Goal: Information Seeking & Learning: Learn about a topic

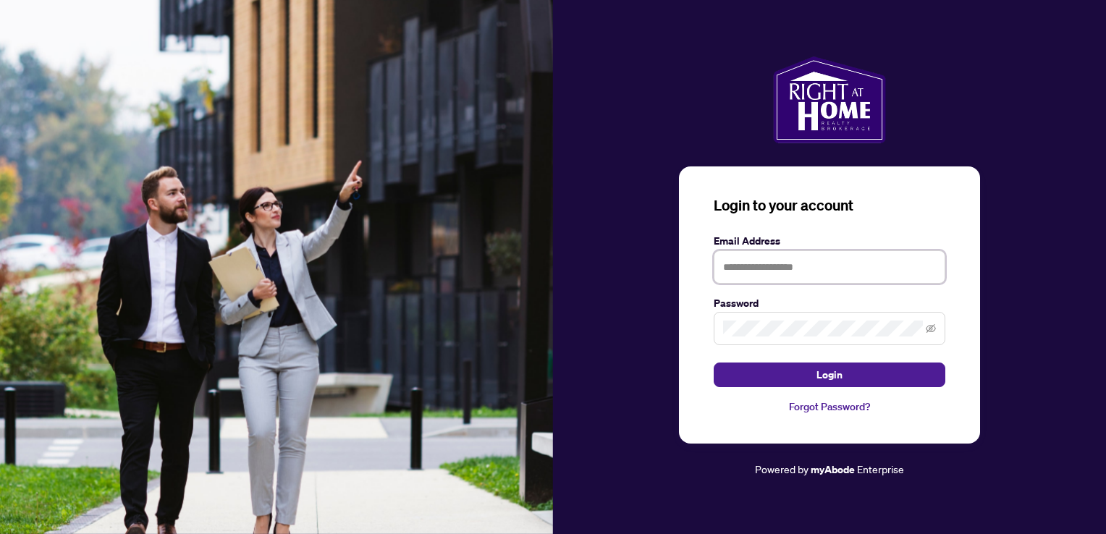
click at [799, 261] on input "text" at bounding box center [829, 266] width 232 height 33
type input "**********"
click at [713, 363] on button "Login" at bounding box center [829, 375] width 232 height 25
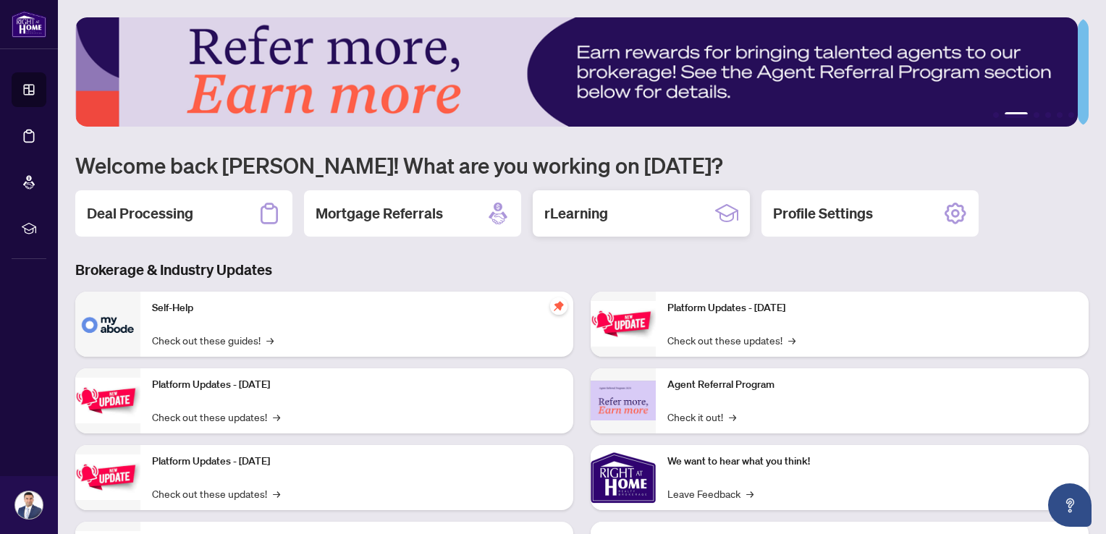
click at [604, 209] on h2 "rLearning" at bounding box center [576, 213] width 64 height 20
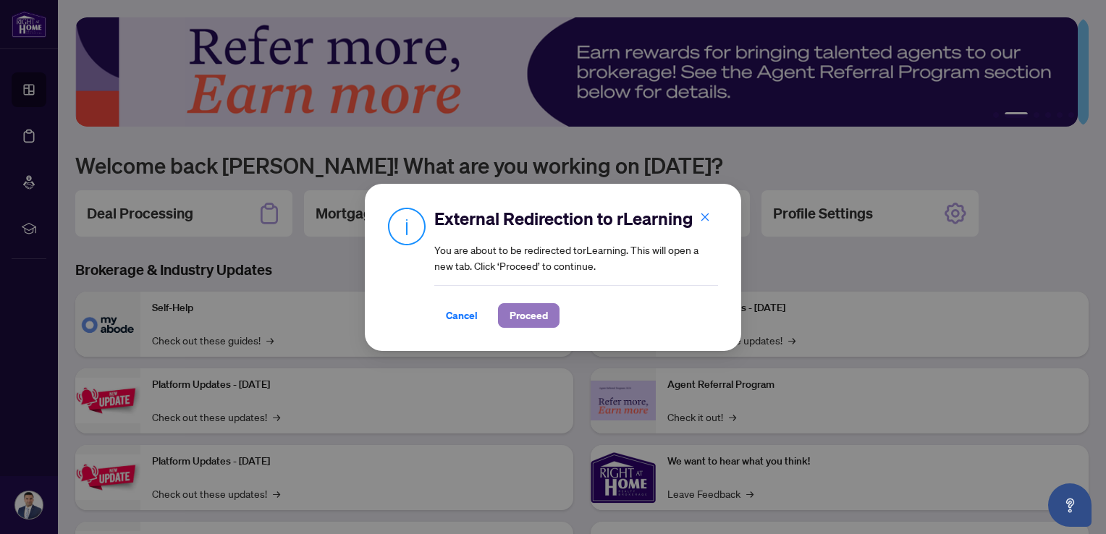
click at [536, 316] on span "Proceed" at bounding box center [528, 315] width 38 height 23
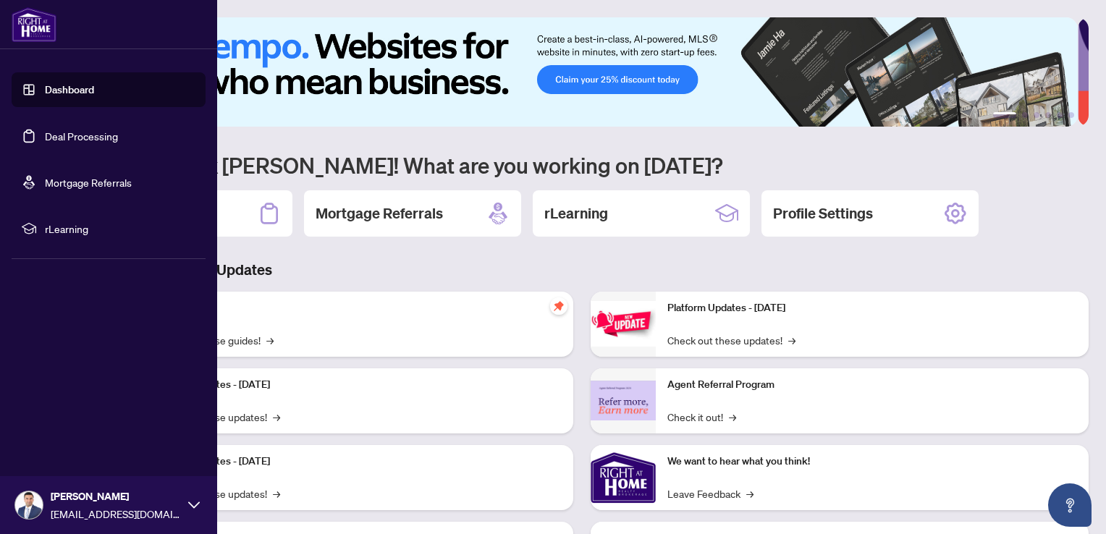
click at [64, 134] on link "Deal Processing" at bounding box center [81, 136] width 73 height 13
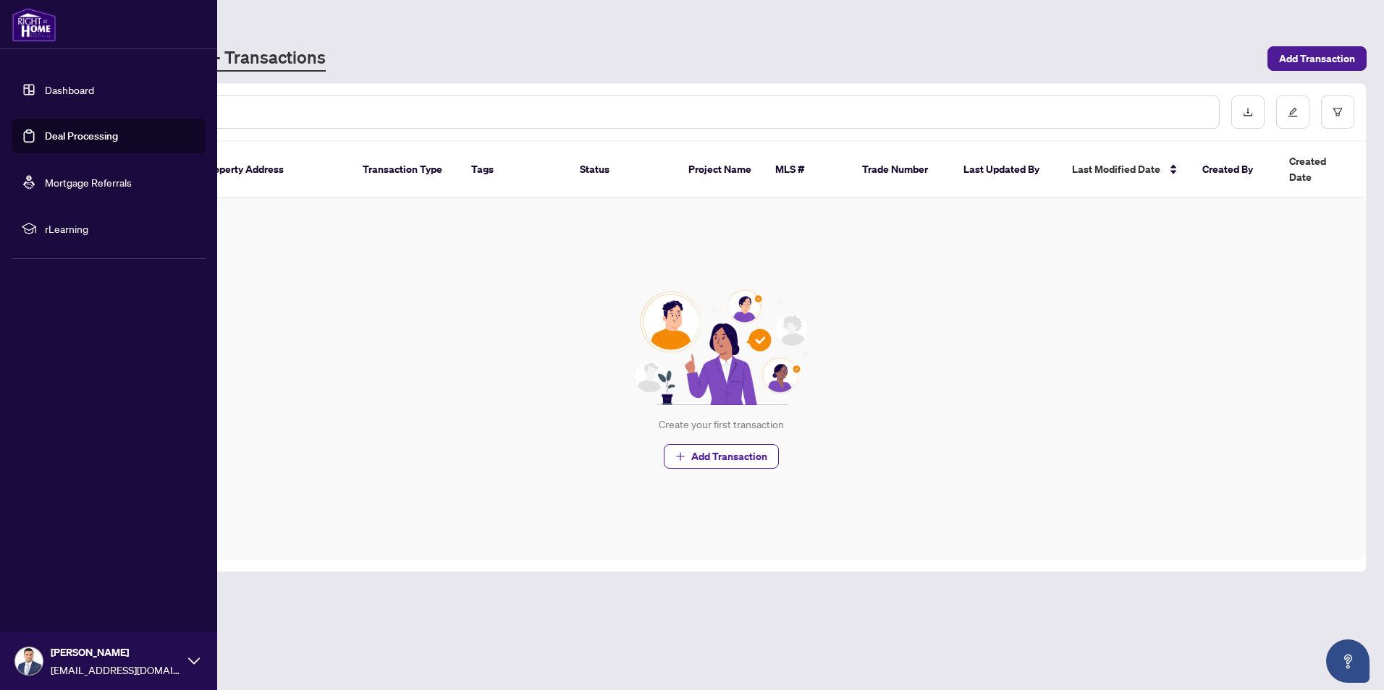
click at [45, 91] on link "Dashboard" at bounding box center [69, 89] width 49 height 13
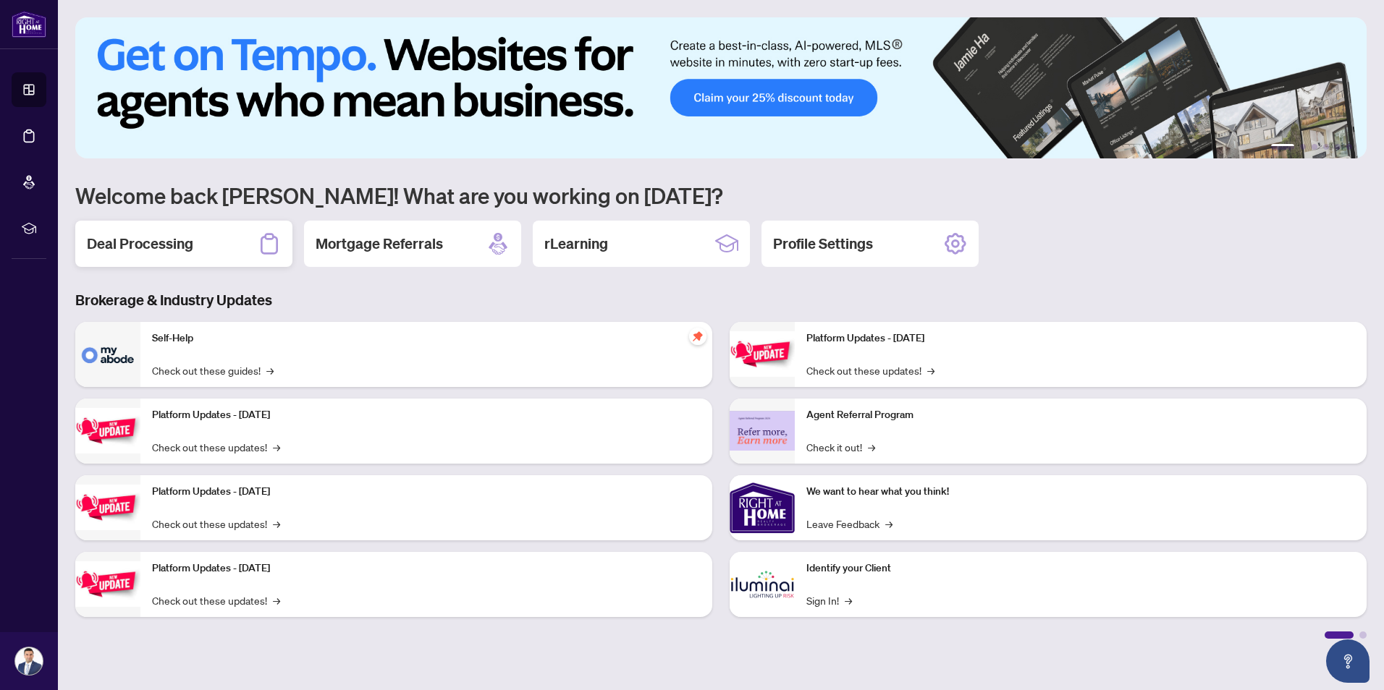
click at [161, 238] on h2 "Deal Processing" at bounding box center [140, 244] width 106 height 20
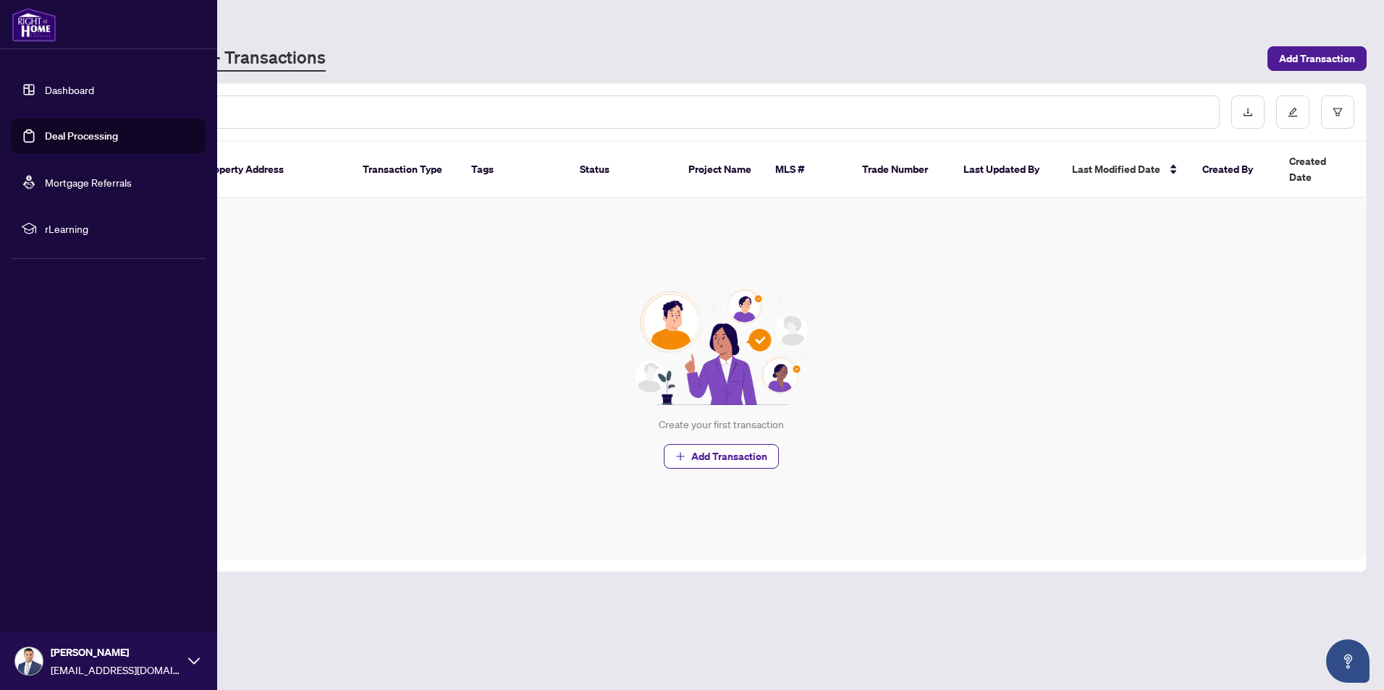
click at [79, 230] on span "rLearning" at bounding box center [120, 229] width 151 height 16
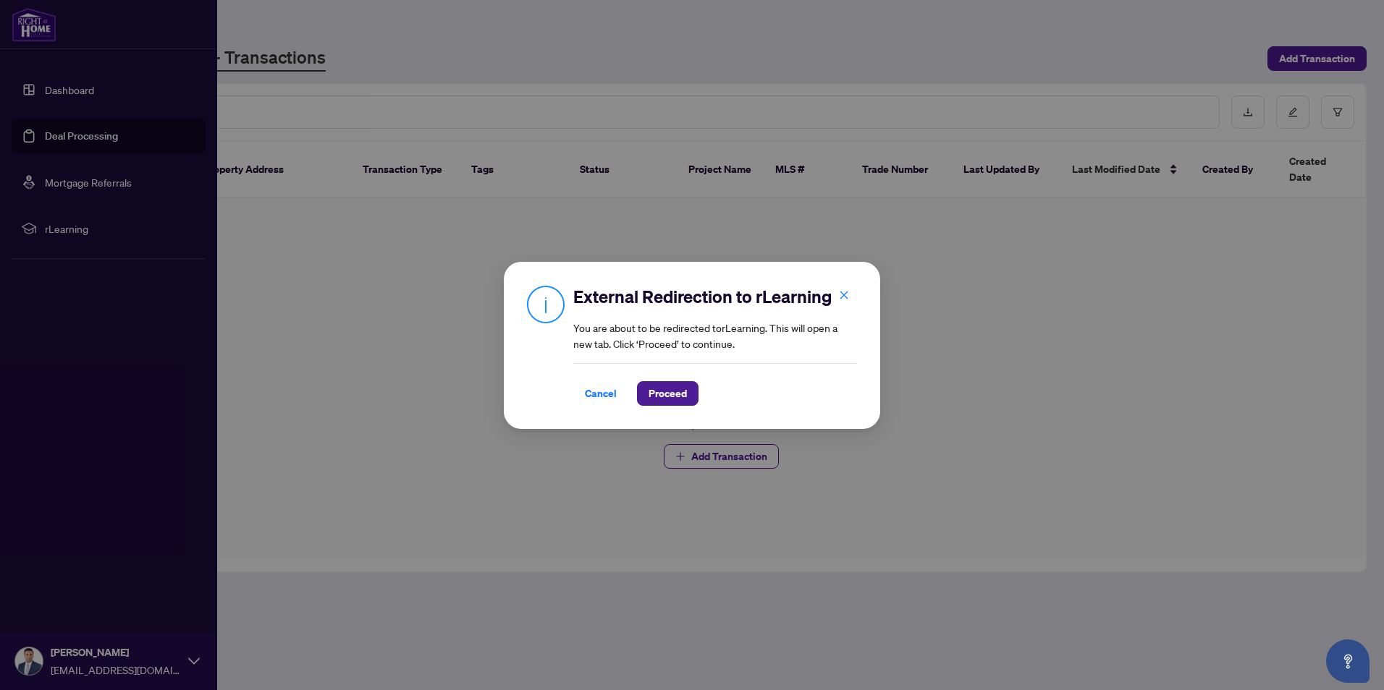
drag, startPoint x: 614, startPoint y: 397, endPoint x: 622, endPoint y: 389, distance: 10.8
click at [617, 393] on button "Cancel" at bounding box center [600, 393] width 55 height 25
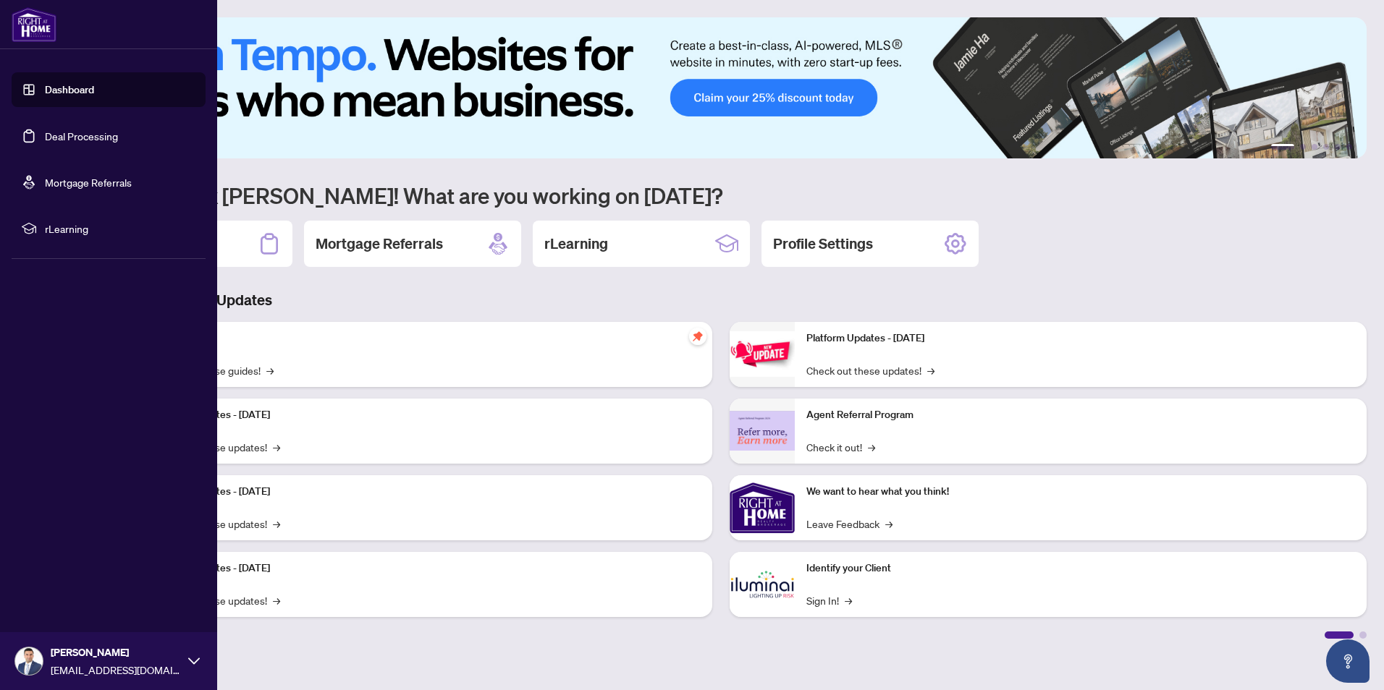
click at [51, 92] on link "Dashboard" at bounding box center [69, 89] width 49 height 13
click at [65, 139] on link "Deal Processing" at bounding box center [81, 136] width 73 height 13
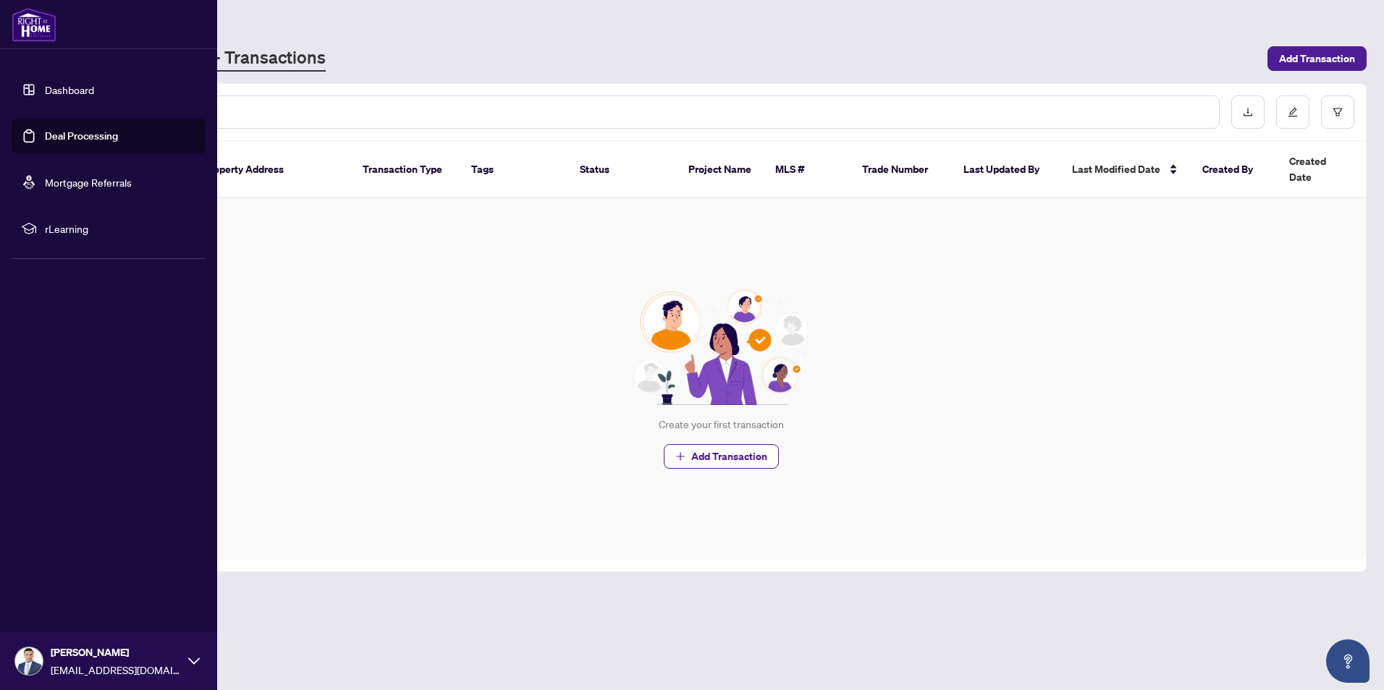
click at [75, 88] on link "Dashboard" at bounding box center [69, 89] width 49 height 13
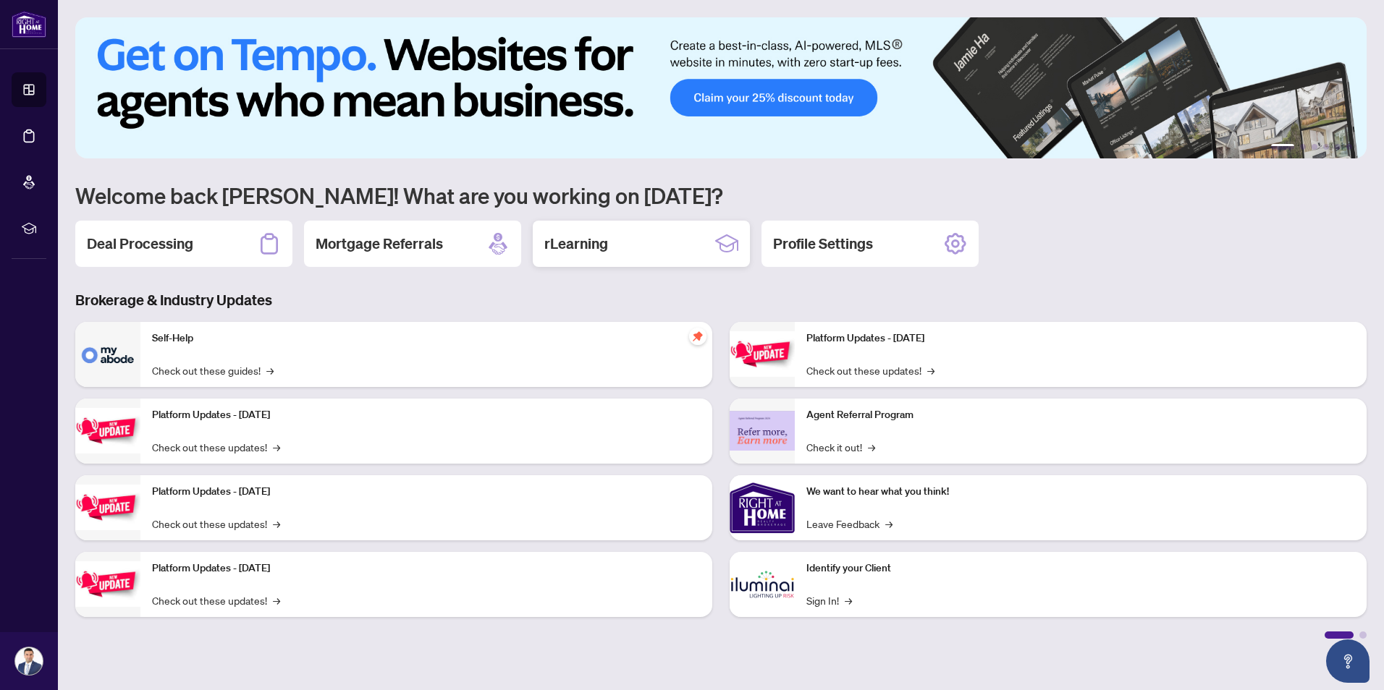
click at [619, 238] on div "rLearning" at bounding box center [641, 244] width 217 height 46
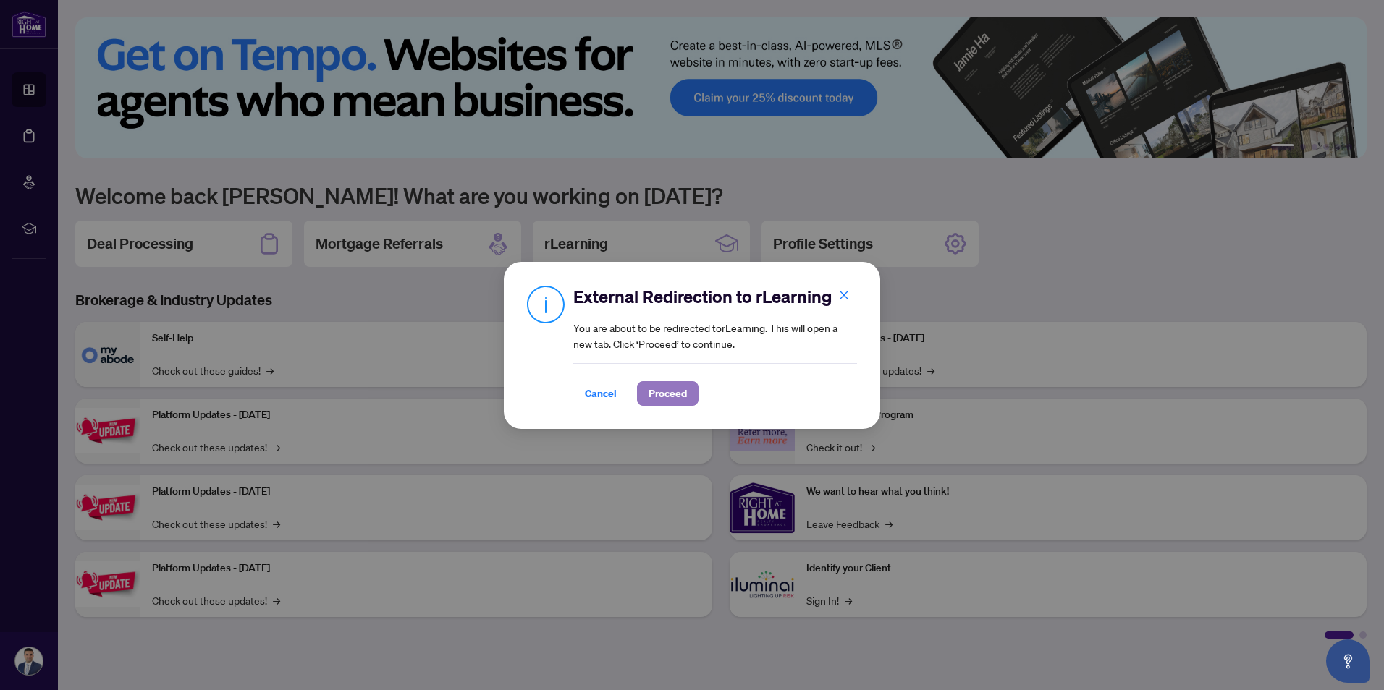
click at [659, 389] on span "Proceed" at bounding box center [667, 393] width 38 height 23
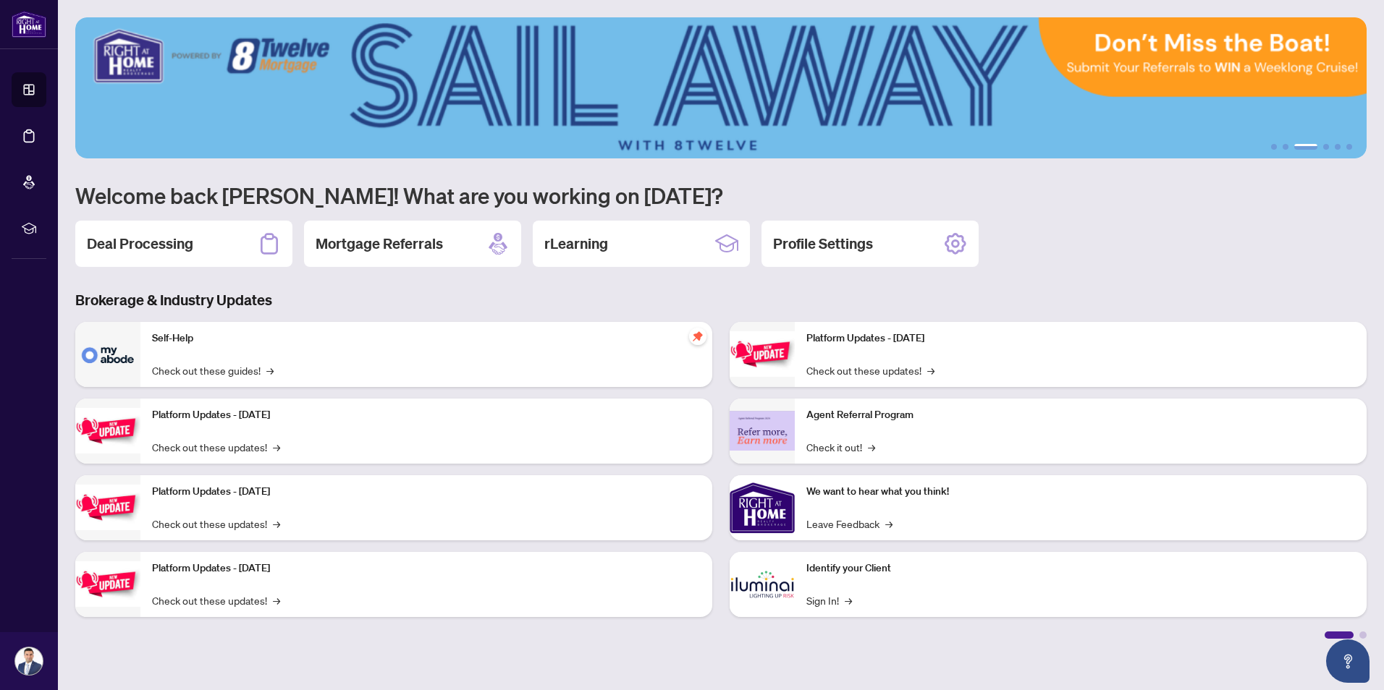
click at [1362, 635] on div at bounding box center [1362, 635] width 7 height 7
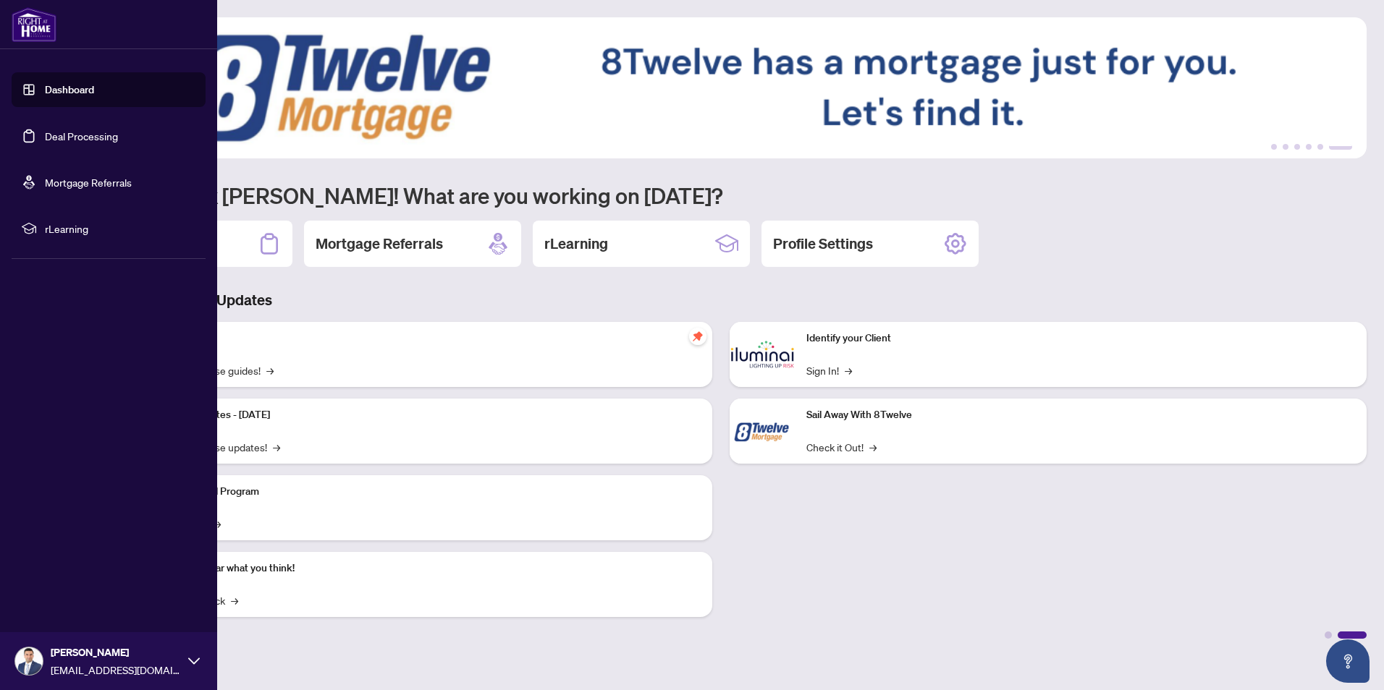
click at [94, 96] on link "Dashboard" at bounding box center [69, 89] width 49 height 13
click at [86, 86] on link "Dashboard" at bounding box center [69, 89] width 49 height 13
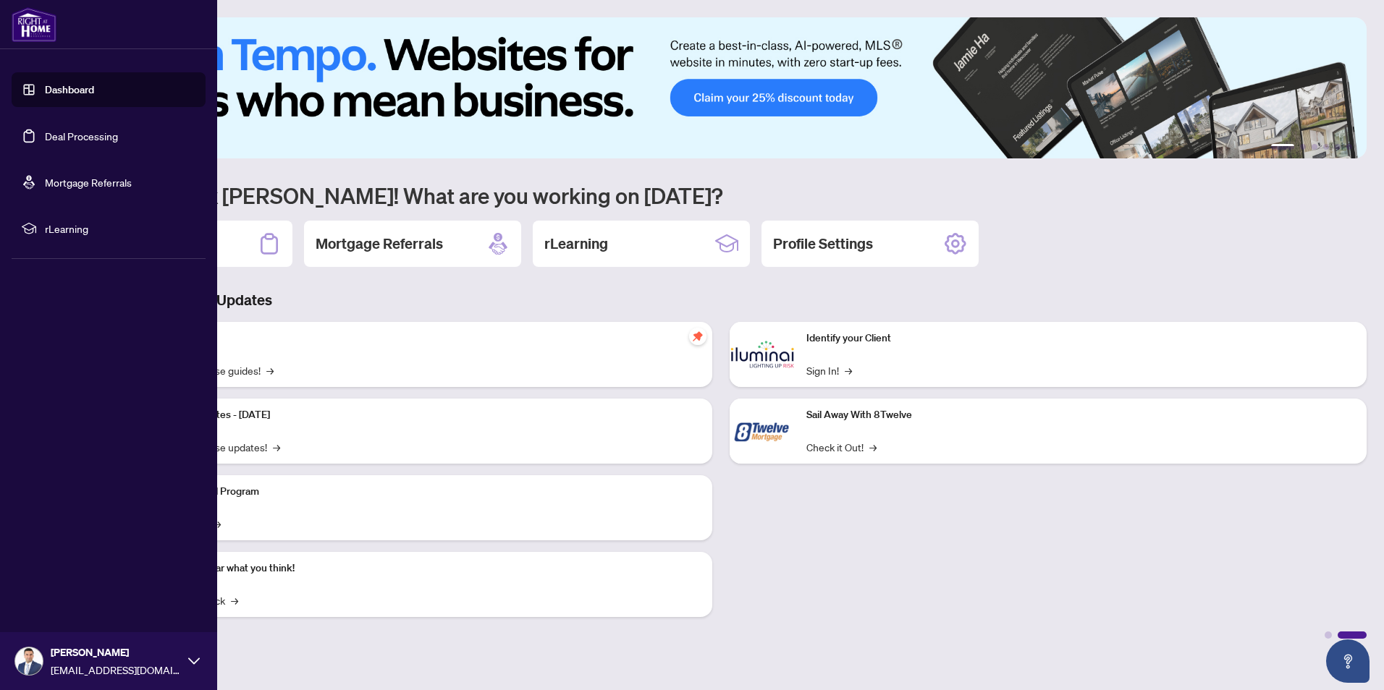
click at [27, 18] on img at bounding box center [34, 24] width 45 height 35
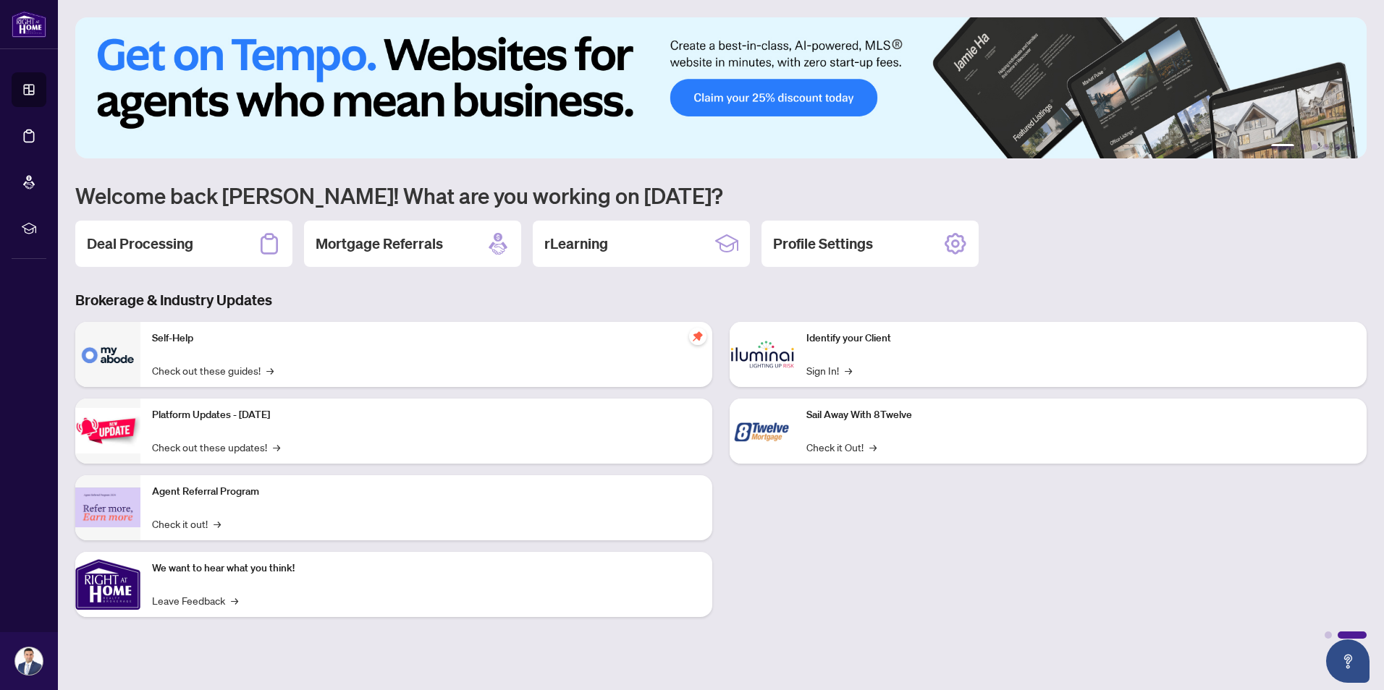
drag, startPoint x: 941, startPoint y: 641, endPoint x: 1473, endPoint y: 521, distance: 545.3
click at [1383, 521] on html "Dashboard Deal Processing Mortgage Referrals rLearning Myles Makwana mylesmakwa…" at bounding box center [692, 345] width 1384 height 690
drag, startPoint x: 1473, startPoint y: 521, endPoint x: 1319, endPoint y: 638, distance: 192.6
click at [1319, 638] on div at bounding box center [720, 634] width 1291 height 10
click at [1331, 639] on main "1 2 3 4 5 6 Welcome back Myles! What are you working on today? Deal Processing …" at bounding box center [721, 345] width 1326 height 690
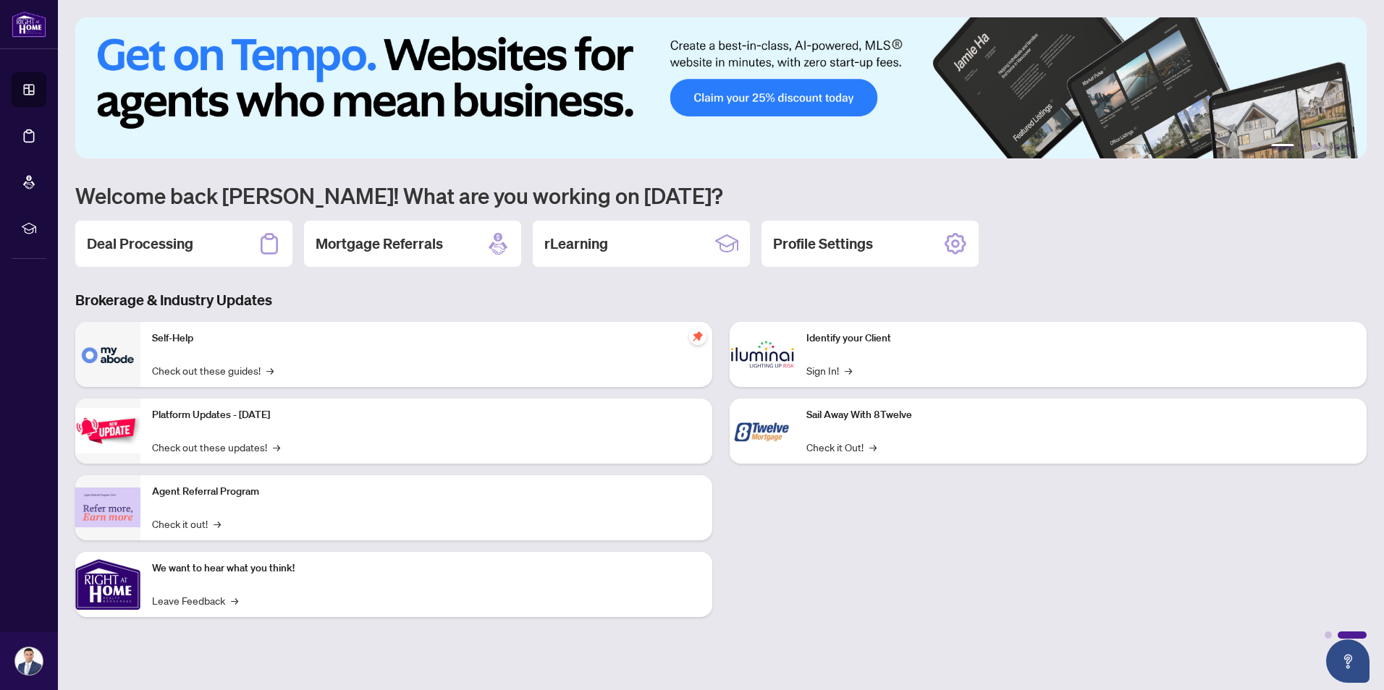
click at [1329, 637] on div at bounding box center [1327, 635] width 7 height 7
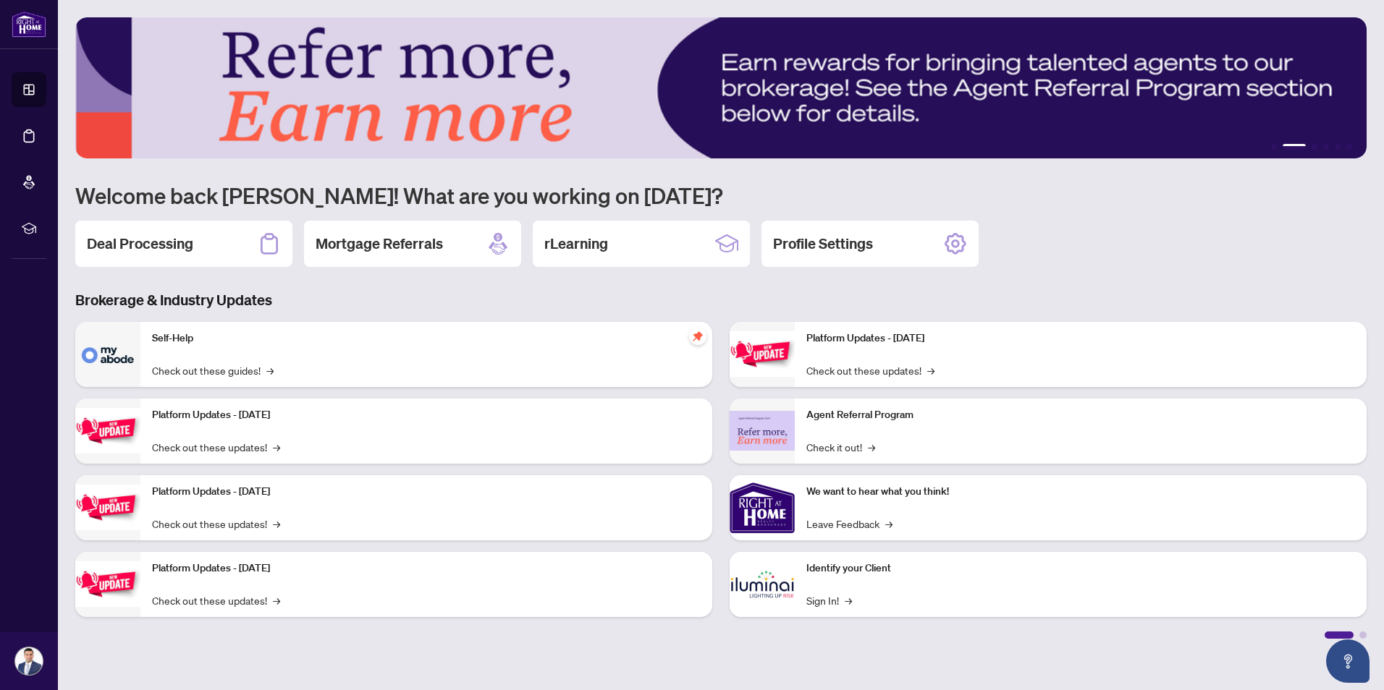
click at [102, 357] on img at bounding box center [107, 354] width 65 height 65
click at [204, 372] on link "Check out these guides! →" at bounding box center [213, 371] width 122 height 16
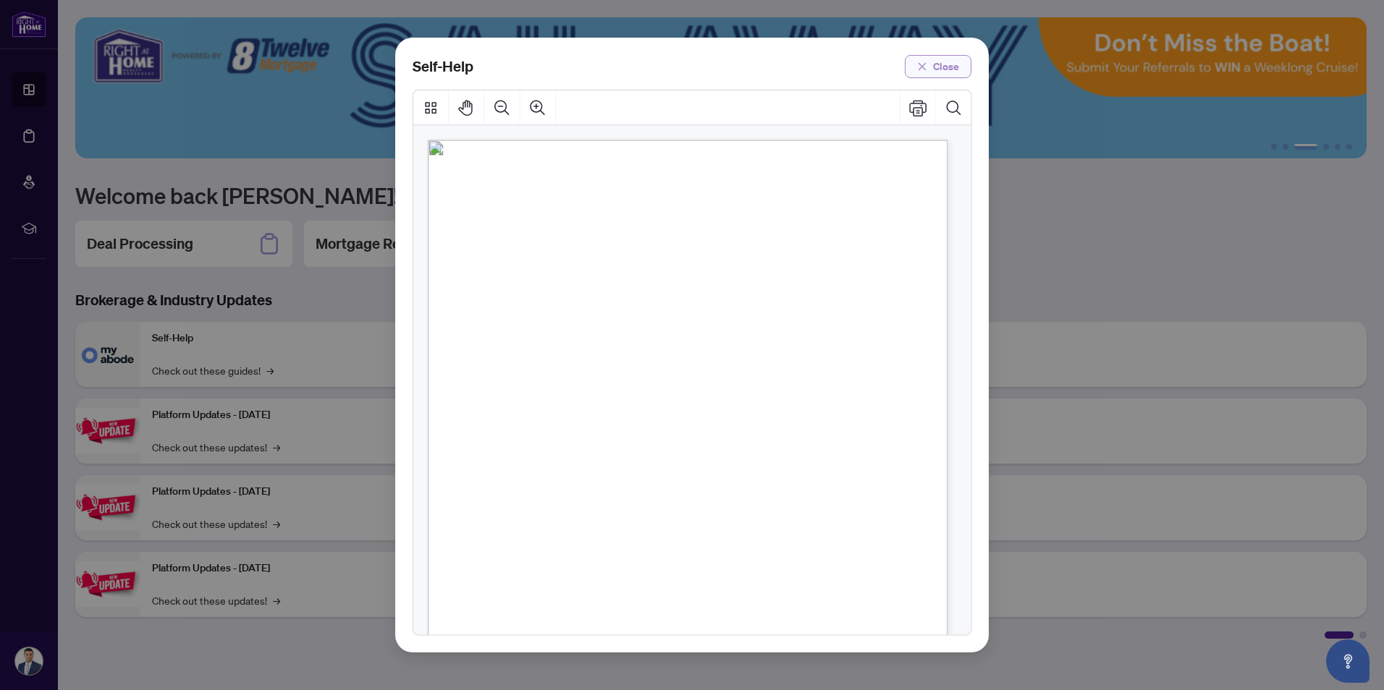
click at [949, 73] on span "Close" at bounding box center [946, 66] width 26 height 23
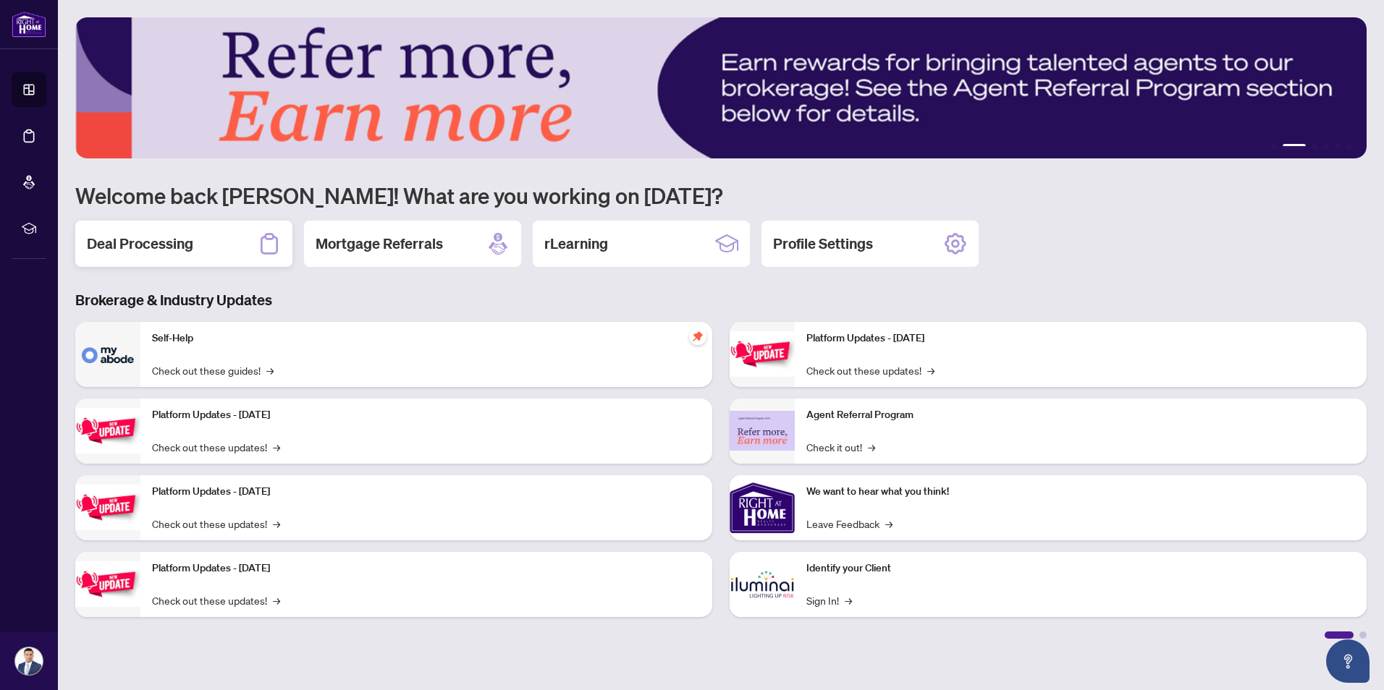
click at [204, 247] on div "Deal Processing" at bounding box center [183, 244] width 217 height 46
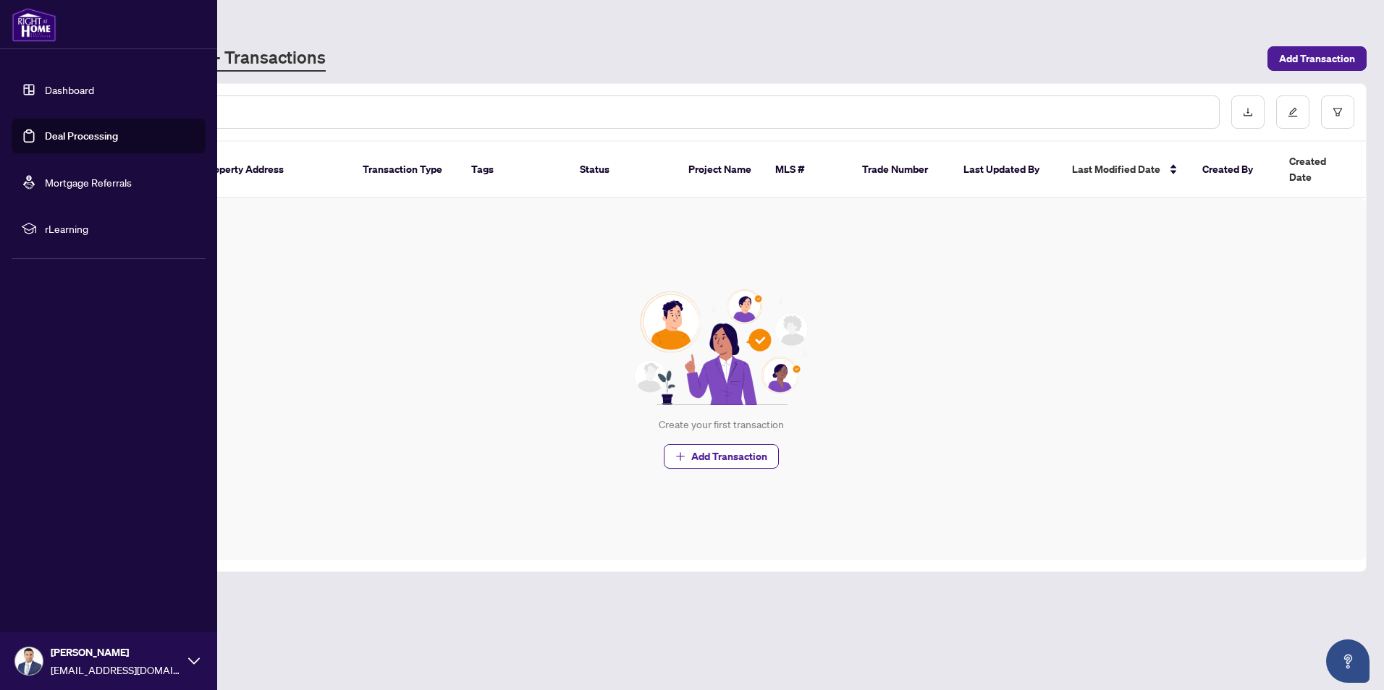
click at [57, 85] on link "Dashboard" at bounding box center [69, 89] width 49 height 13
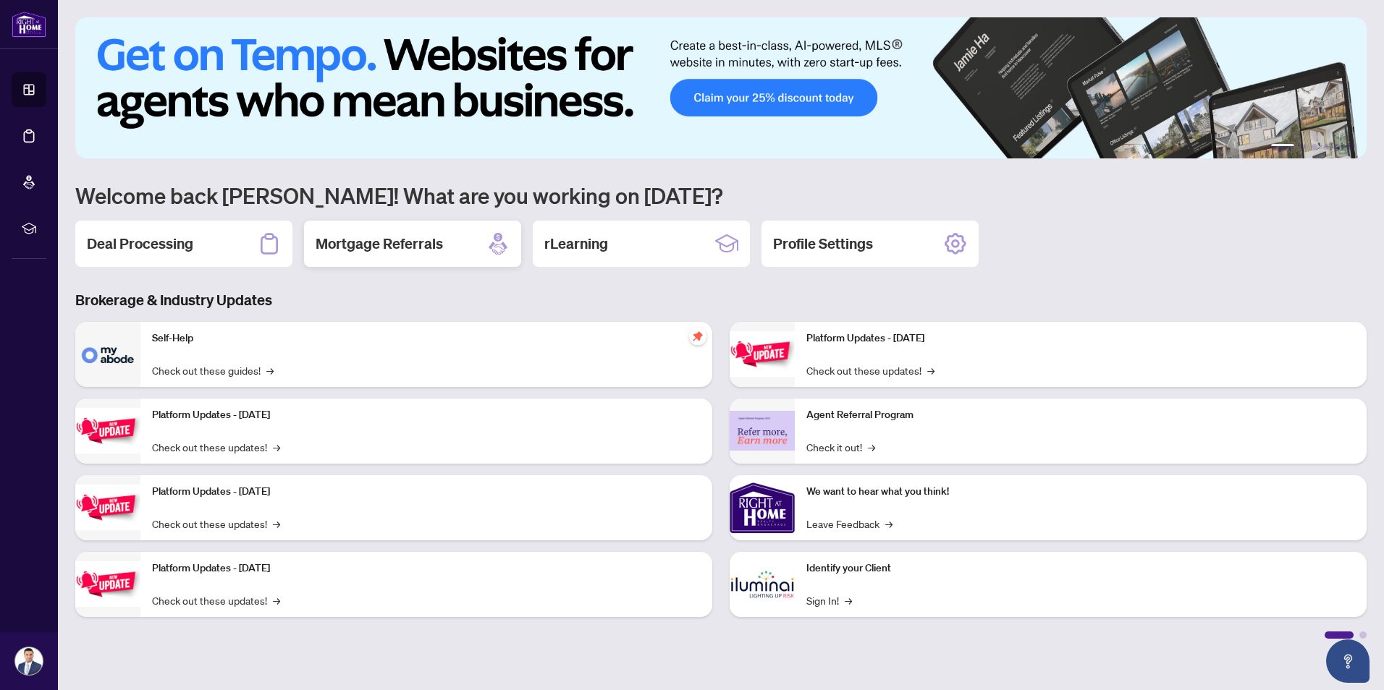
click at [439, 255] on div "Mortgage Referrals" at bounding box center [412, 244] width 217 height 46
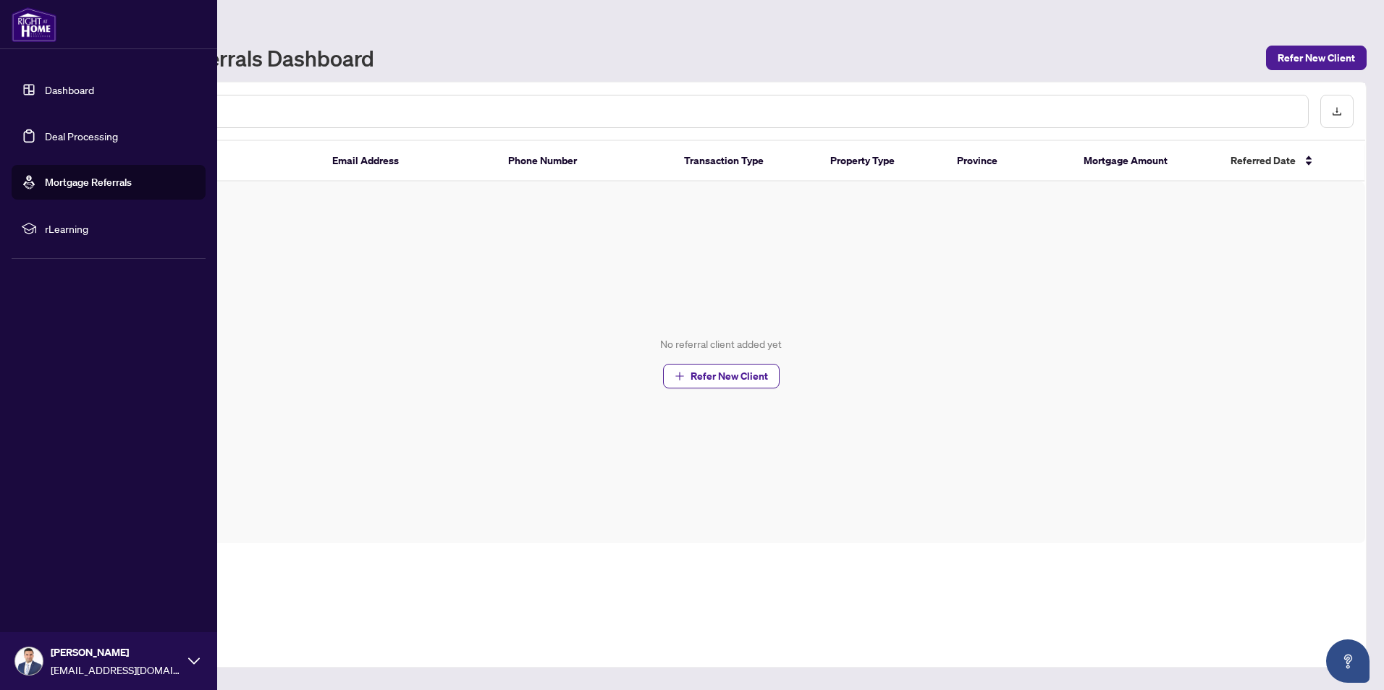
click at [59, 88] on link "Dashboard" at bounding box center [69, 89] width 49 height 13
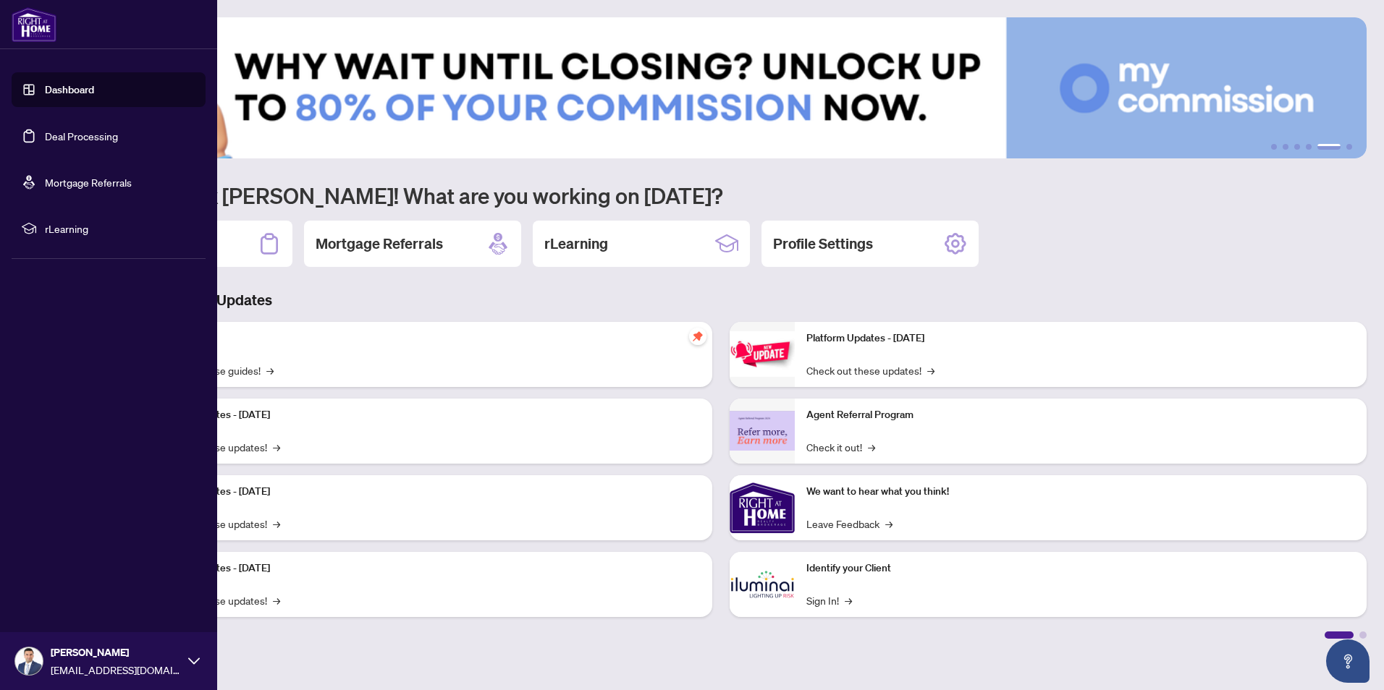
click at [207, 661] on div "[PERSON_NAME] [EMAIL_ADDRESS][DOMAIN_NAME]" at bounding box center [108, 661] width 217 height 58
click at [76, 363] on div "Dashboard Deal Processing Mortgage Referrals rLearning [PERSON_NAME] [EMAIL_ADD…" at bounding box center [108, 345] width 217 height 690
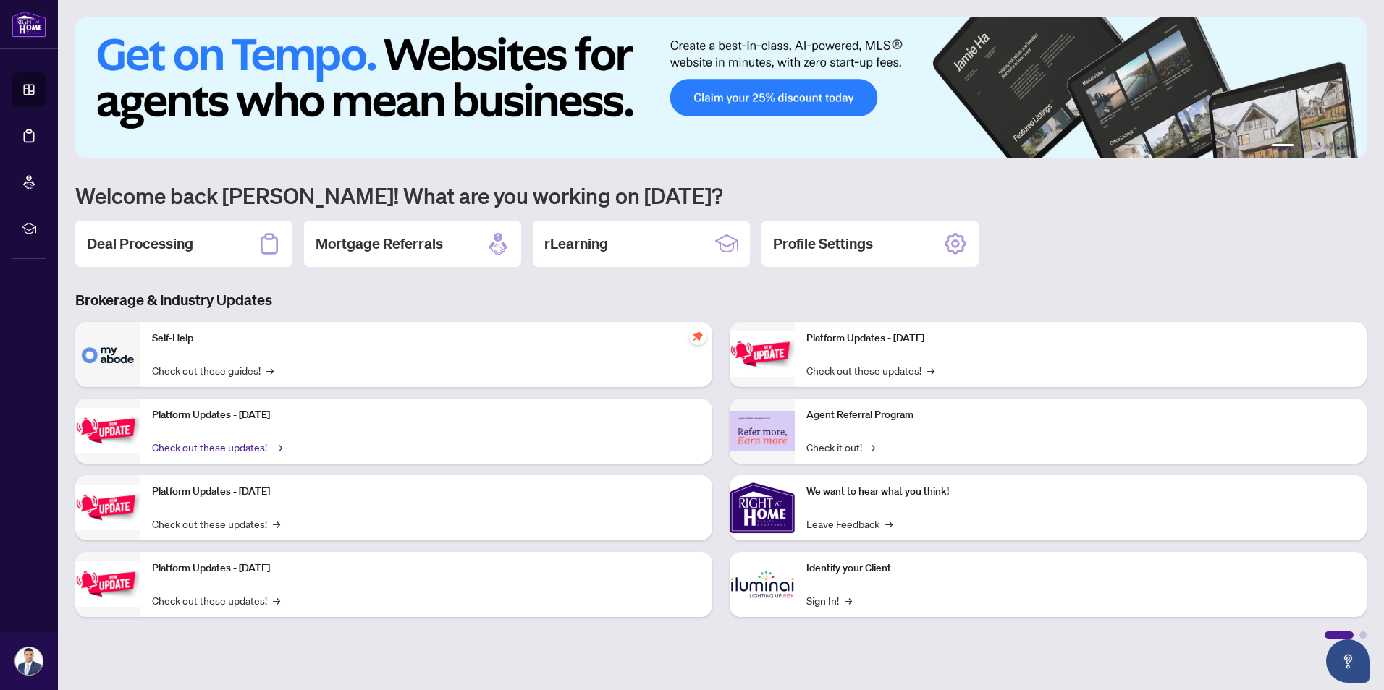
click at [253, 446] on link "Check out these updates! →" at bounding box center [216, 447] width 128 height 16
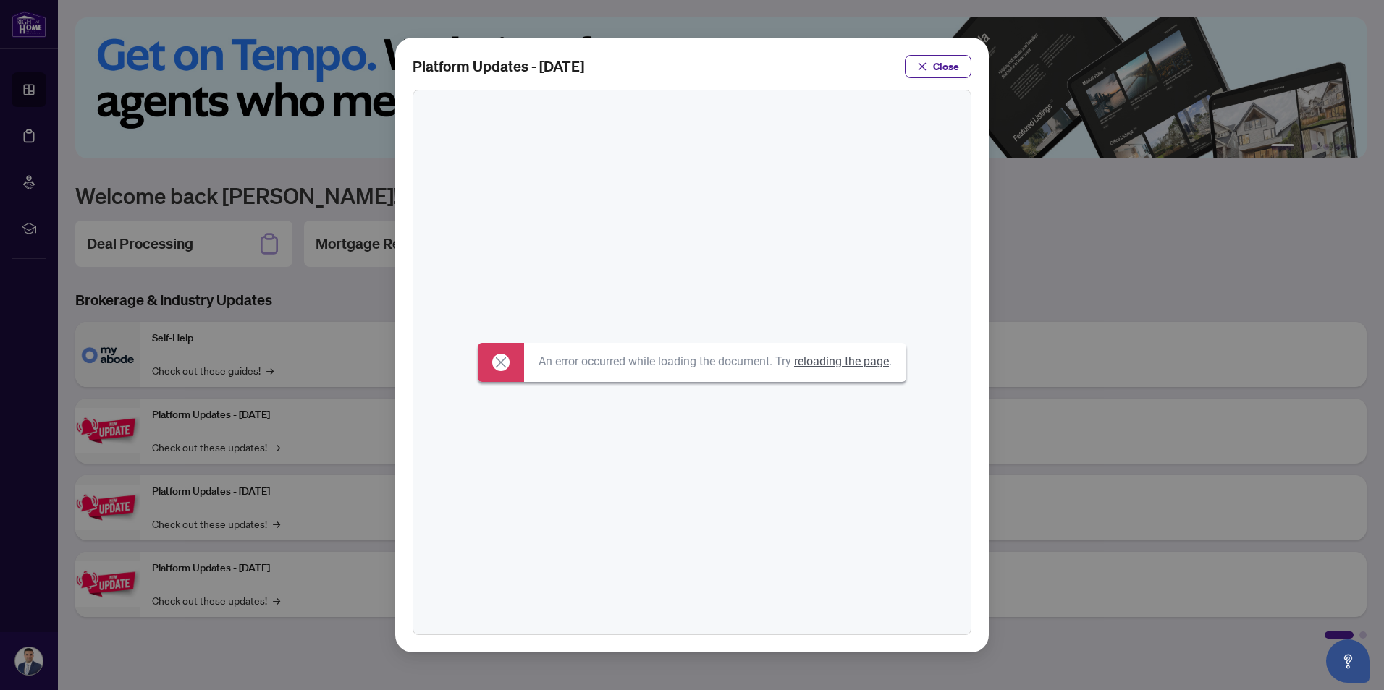
click at [939, 61] on span "Close" at bounding box center [946, 66] width 26 height 23
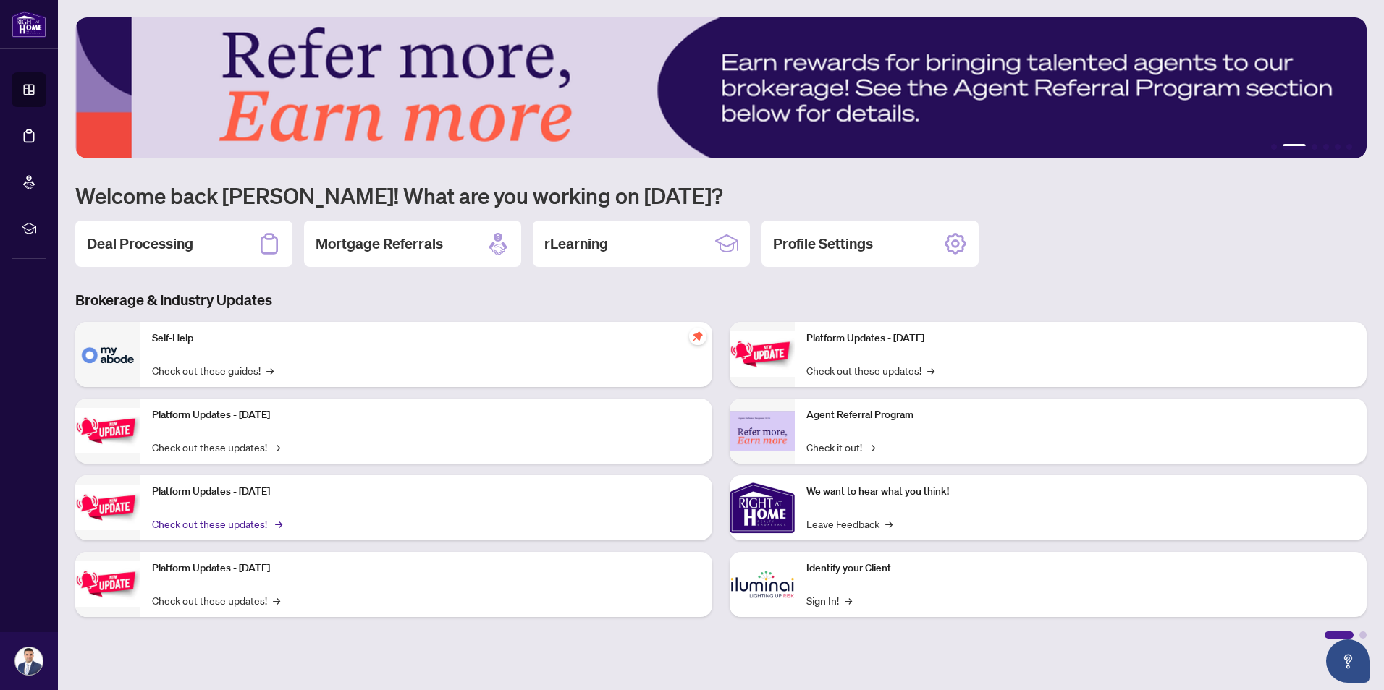
click at [227, 528] on link "Check out these updates! →" at bounding box center [216, 524] width 128 height 16
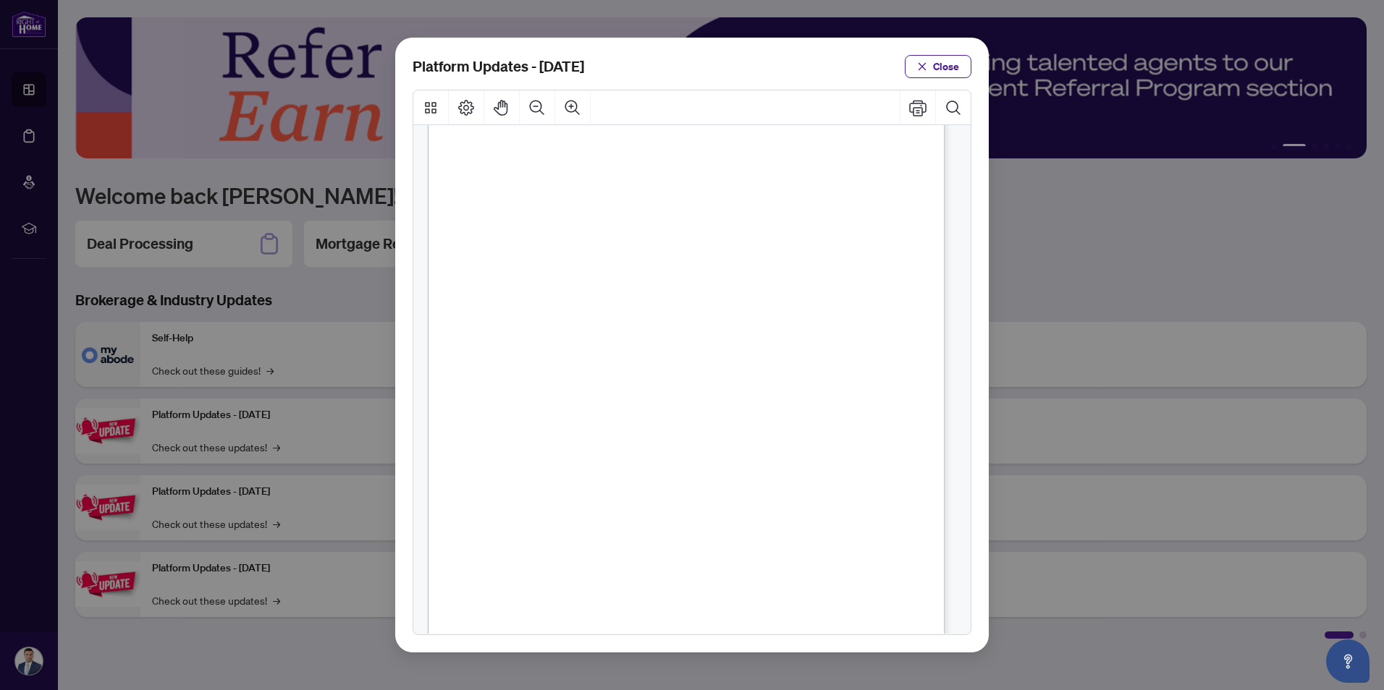
scroll to position [189, 0]
click at [957, 61] on span "Close" at bounding box center [946, 66] width 26 height 23
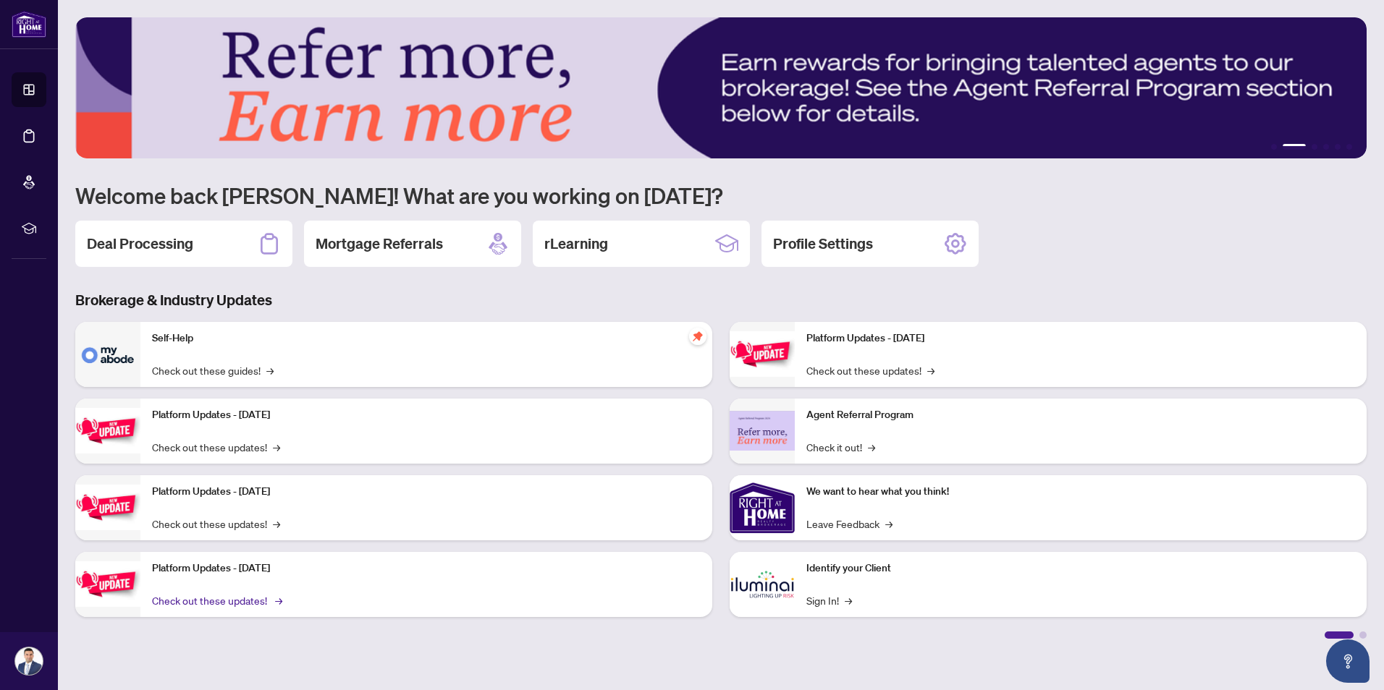
click at [249, 603] on link "Check out these updates! →" at bounding box center [216, 601] width 128 height 16
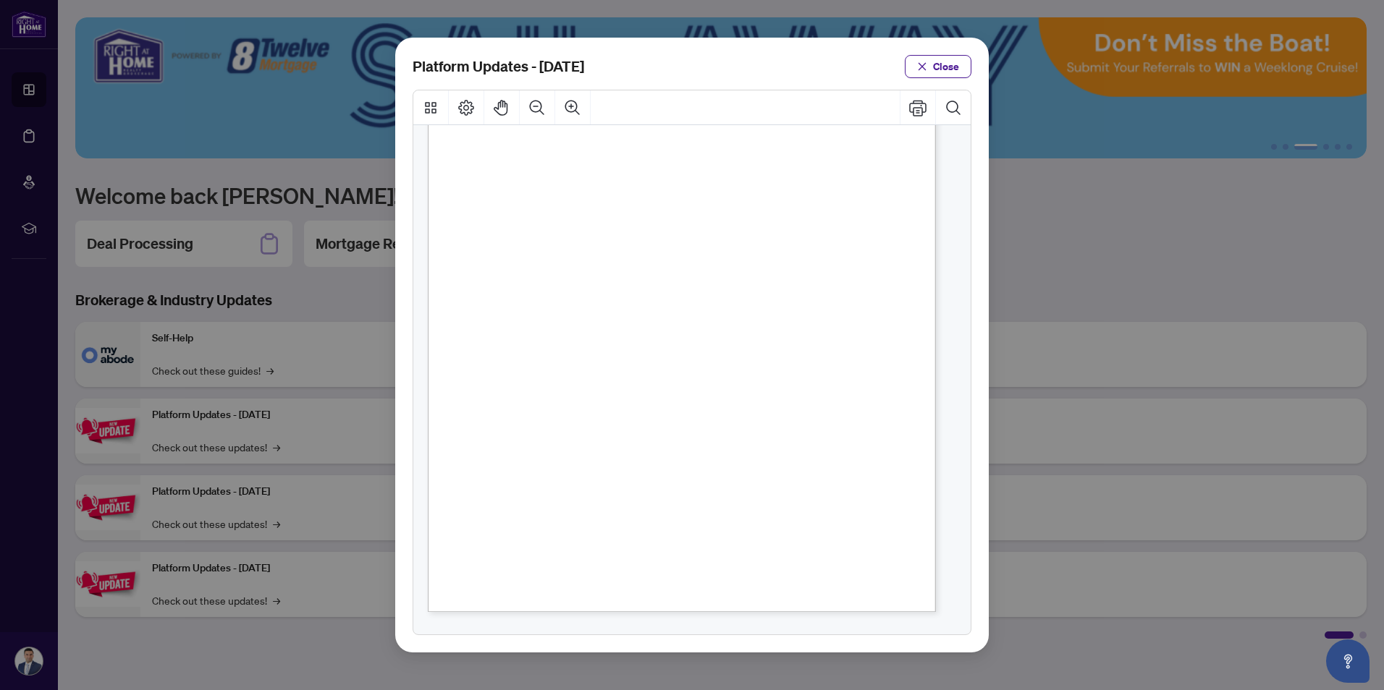
scroll to position [185, 0]
drag, startPoint x: 933, startPoint y: 80, endPoint x: 934, endPoint y: 72, distance: 8.1
click at [934, 72] on div "Platform Updates - [DATE] Close" at bounding box center [691, 345] width 593 height 615
click at [934, 72] on span "Close" at bounding box center [946, 66] width 26 height 23
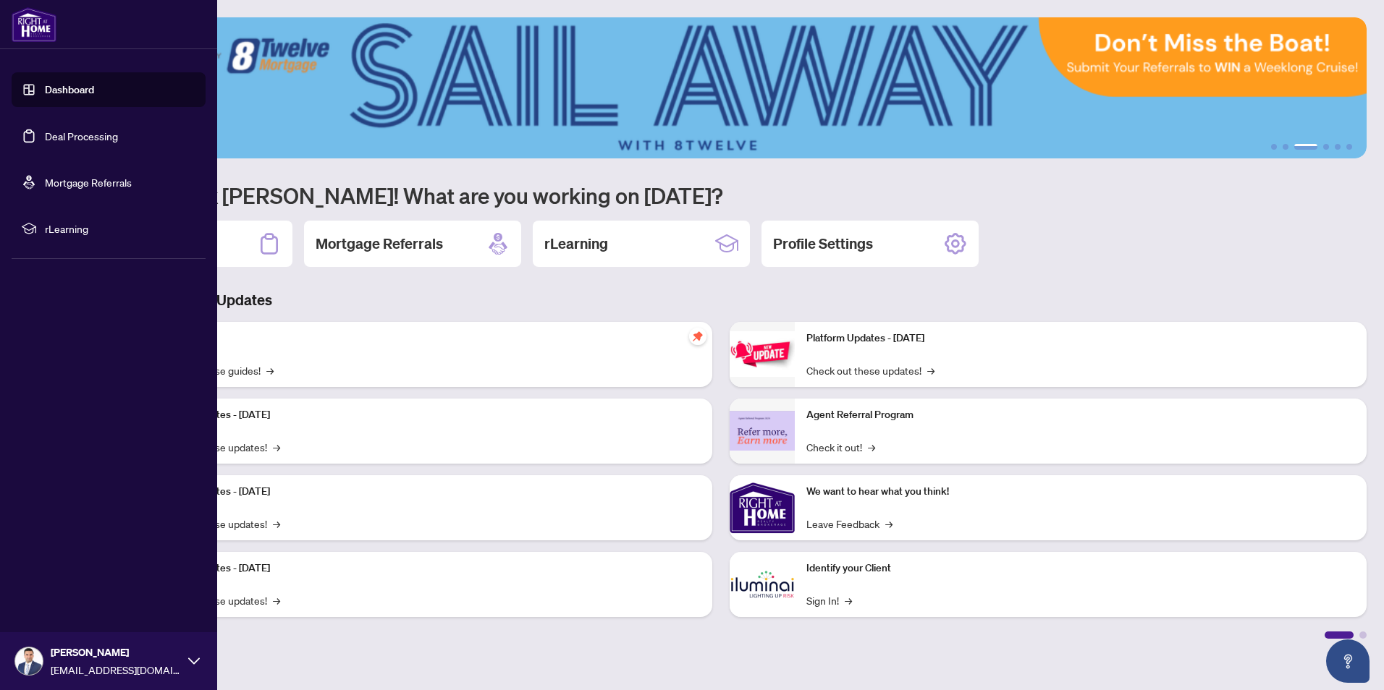
click at [64, 90] on link "Dashboard" at bounding box center [69, 89] width 49 height 13
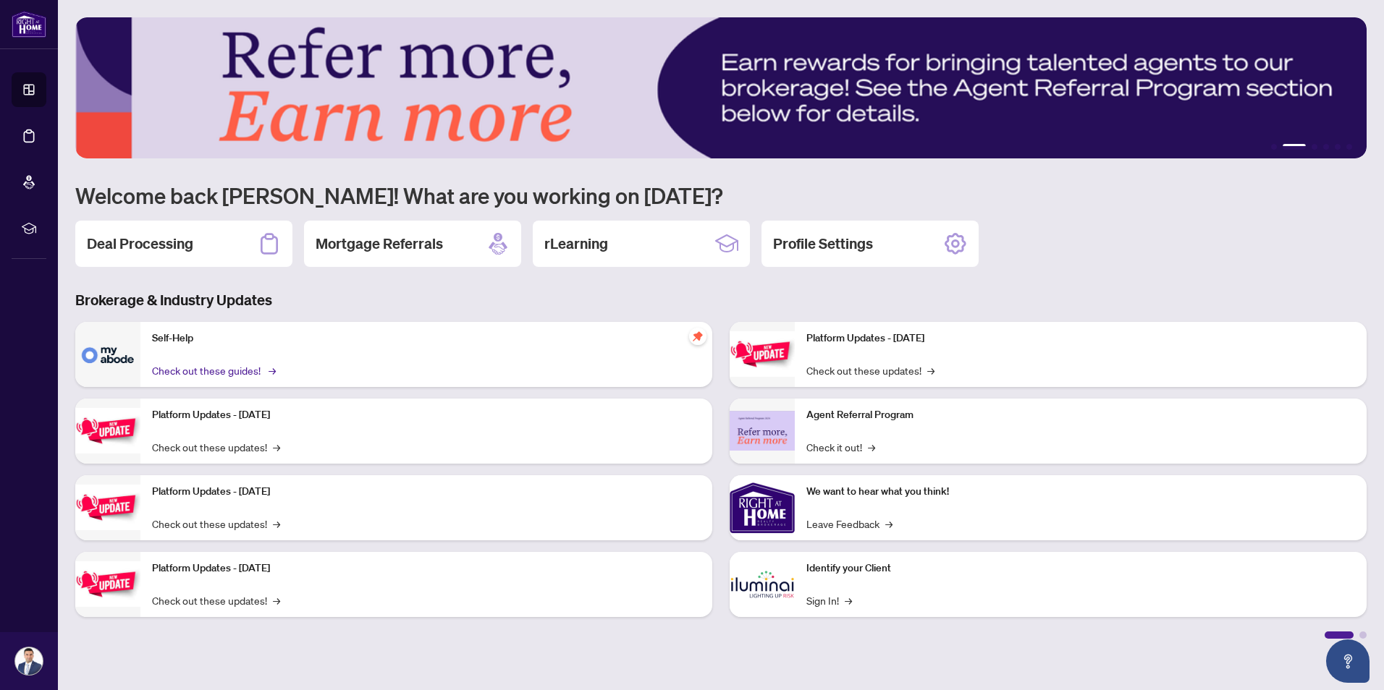
click at [214, 375] on link "Check out these guides! →" at bounding box center [213, 371] width 122 height 16
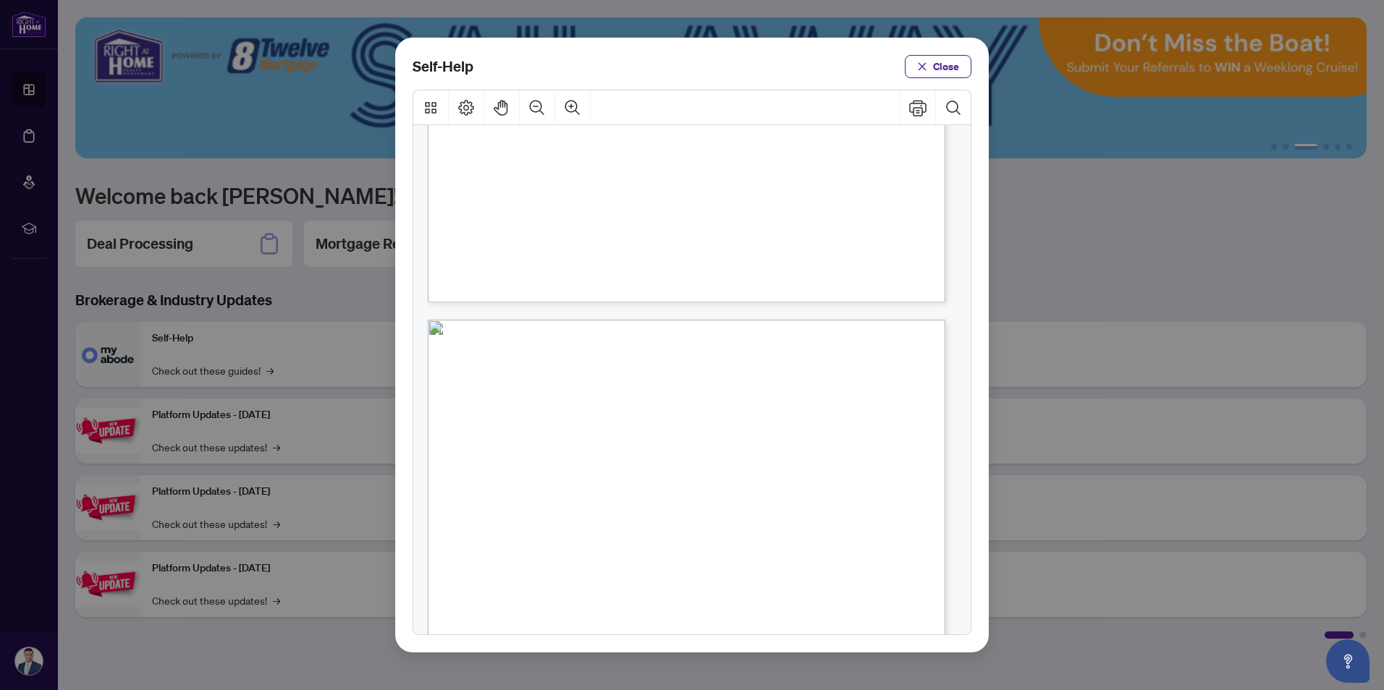
scroll to position [876, 0]
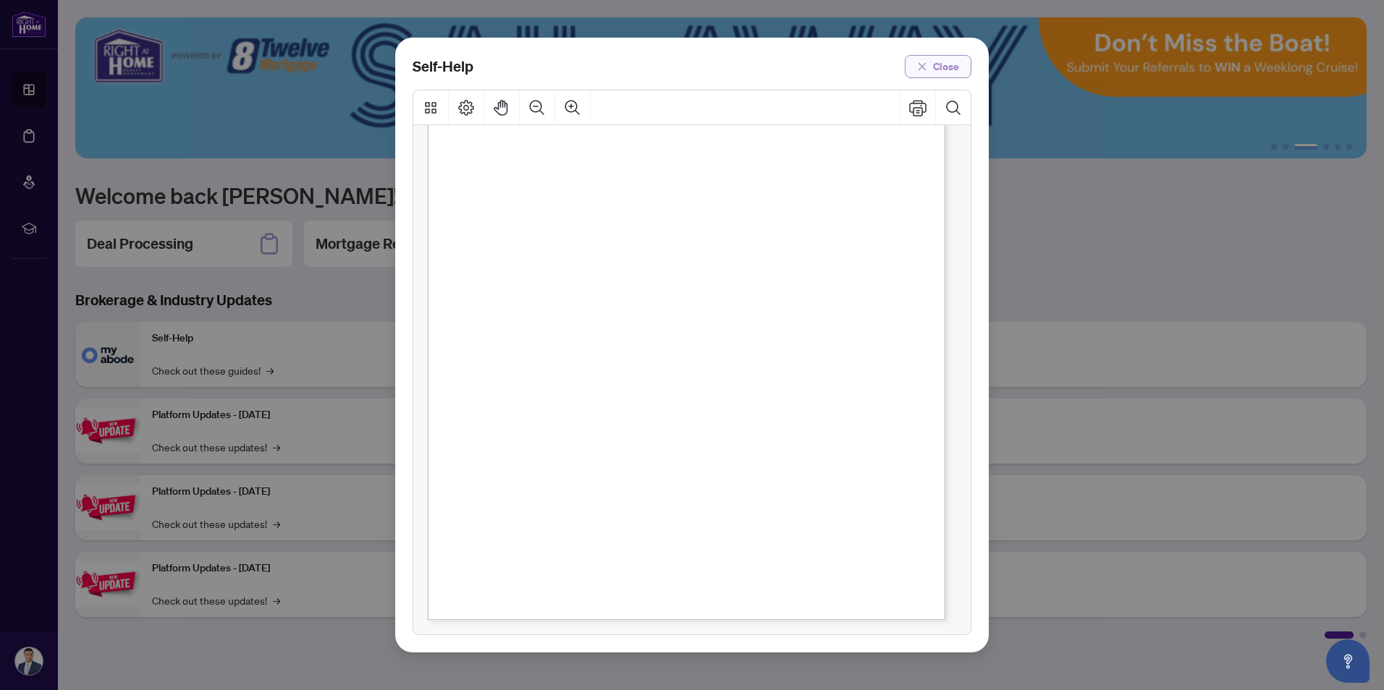
click at [938, 75] on span "Close" at bounding box center [946, 66] width 26 height 23
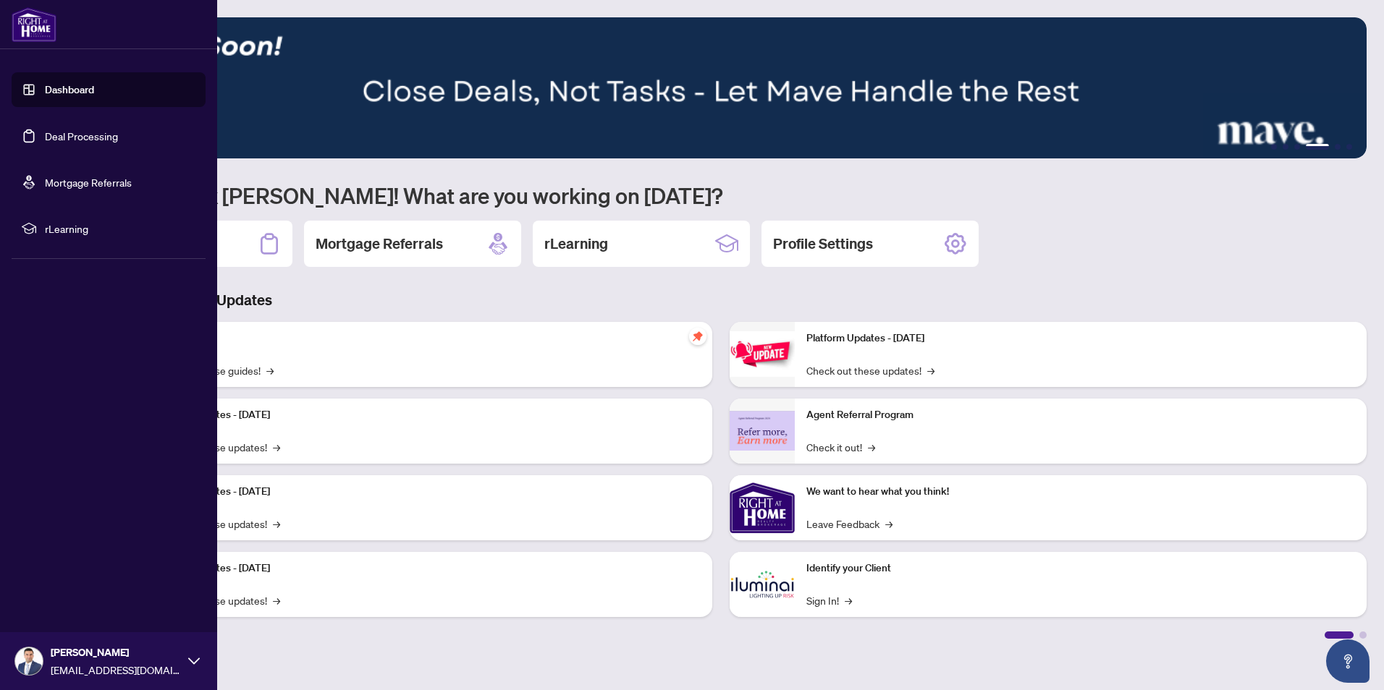
click at [66, 88] on link "Dashboard" at bounding box center [69, 89] width 49 height 13
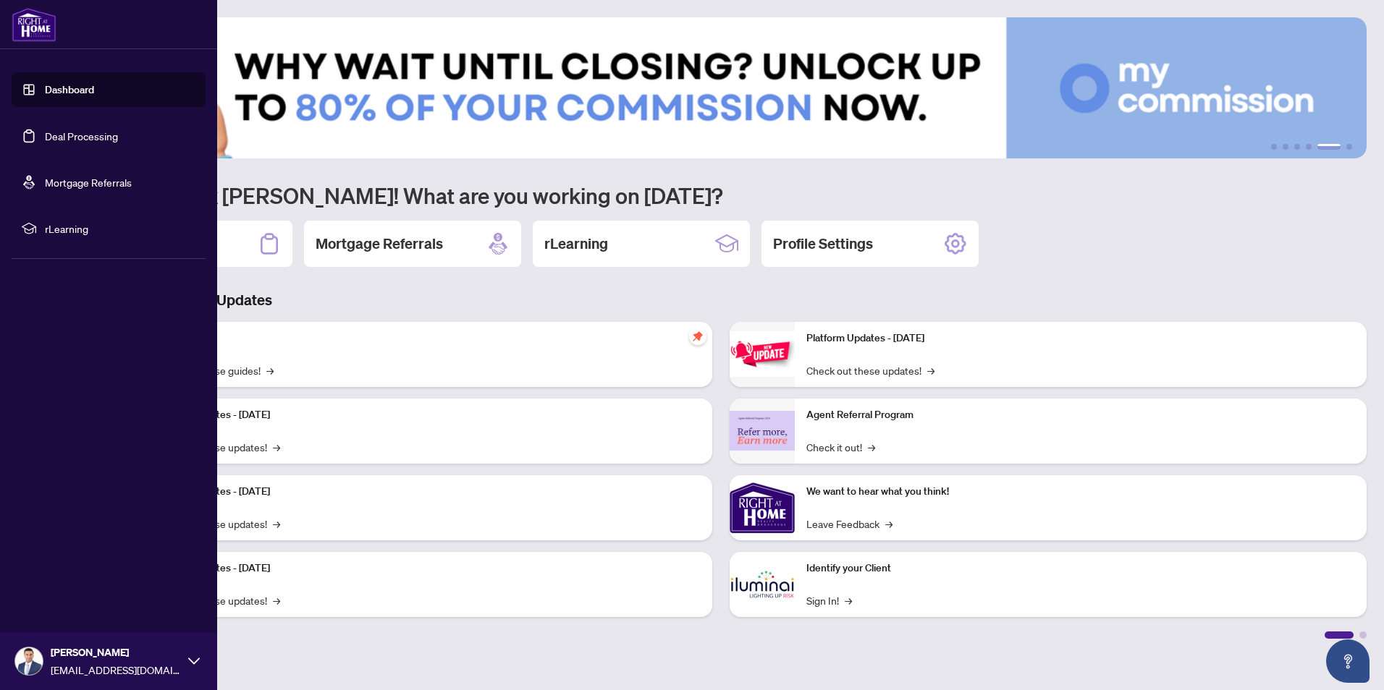
click at [75, 83] on link "Dashboard" at bounding box center [69, 89] width 49 height 13
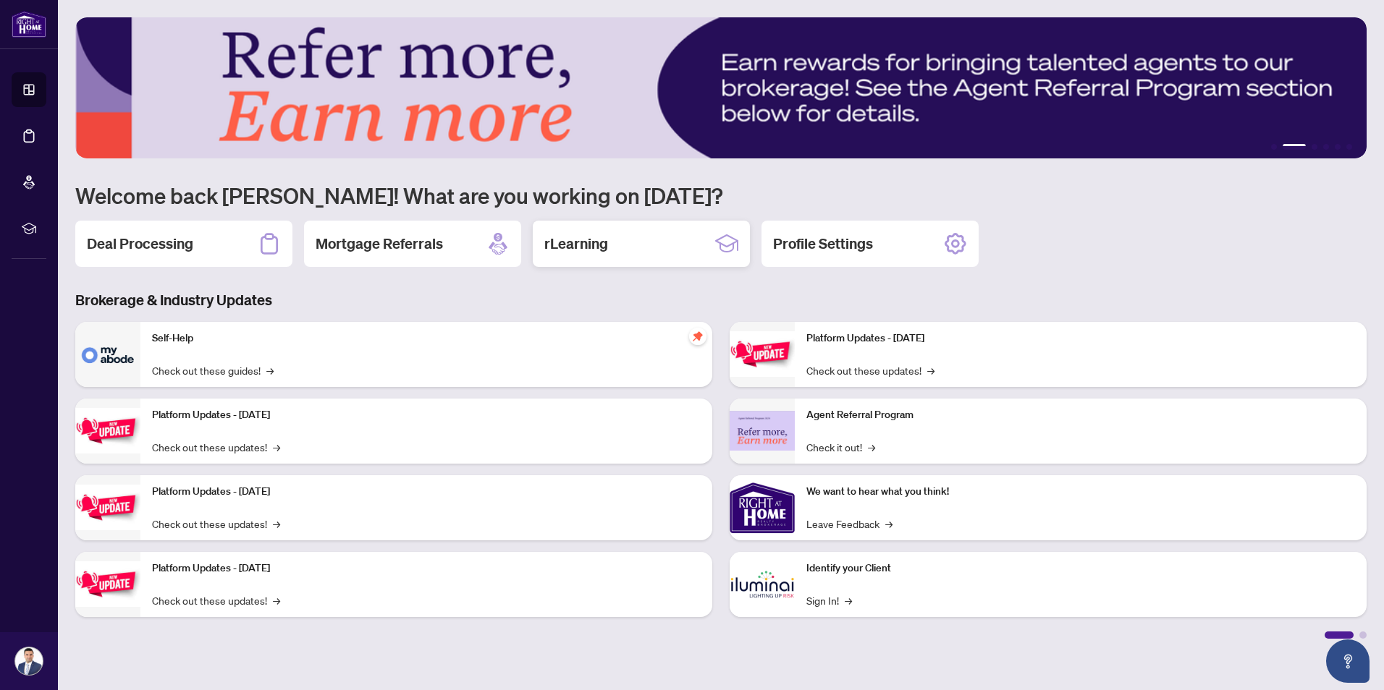
click at [595, 248] on h2 "rLearning" at bounding box center [576, 244] width 64 height 20
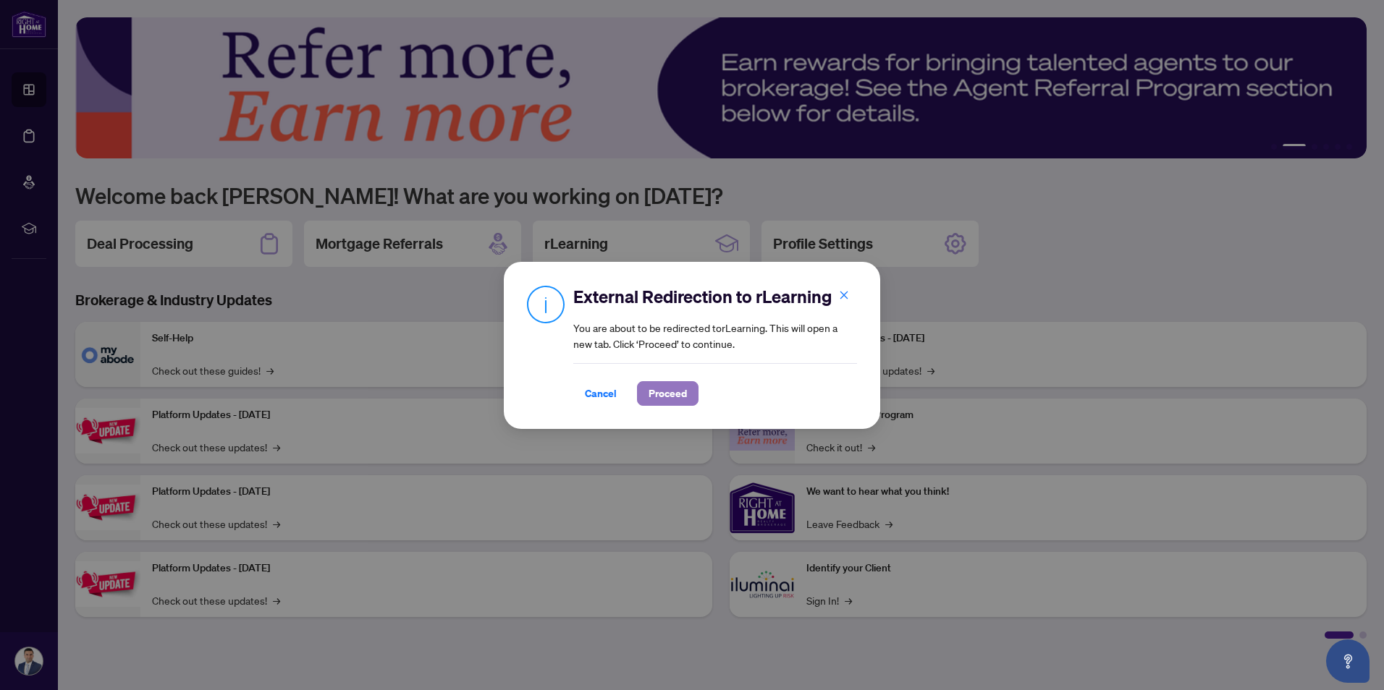
click at [647, 394] on button "Proceed" at bounding box center [668, 393] width 62 height 25
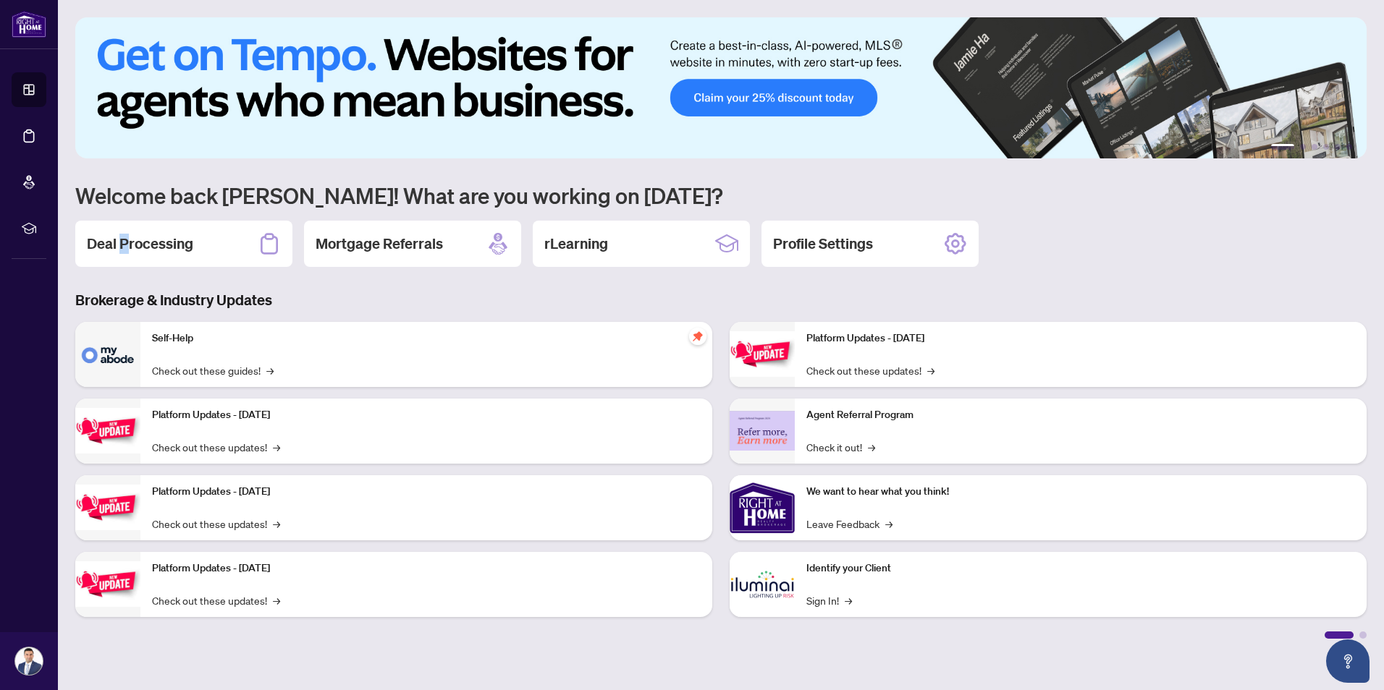
click at [125, 248] on h2 "Deal Processing" at bounding box center [140, 244] width 106 height 20
